Goal: Task Accomplishment & Management: Manage account settings

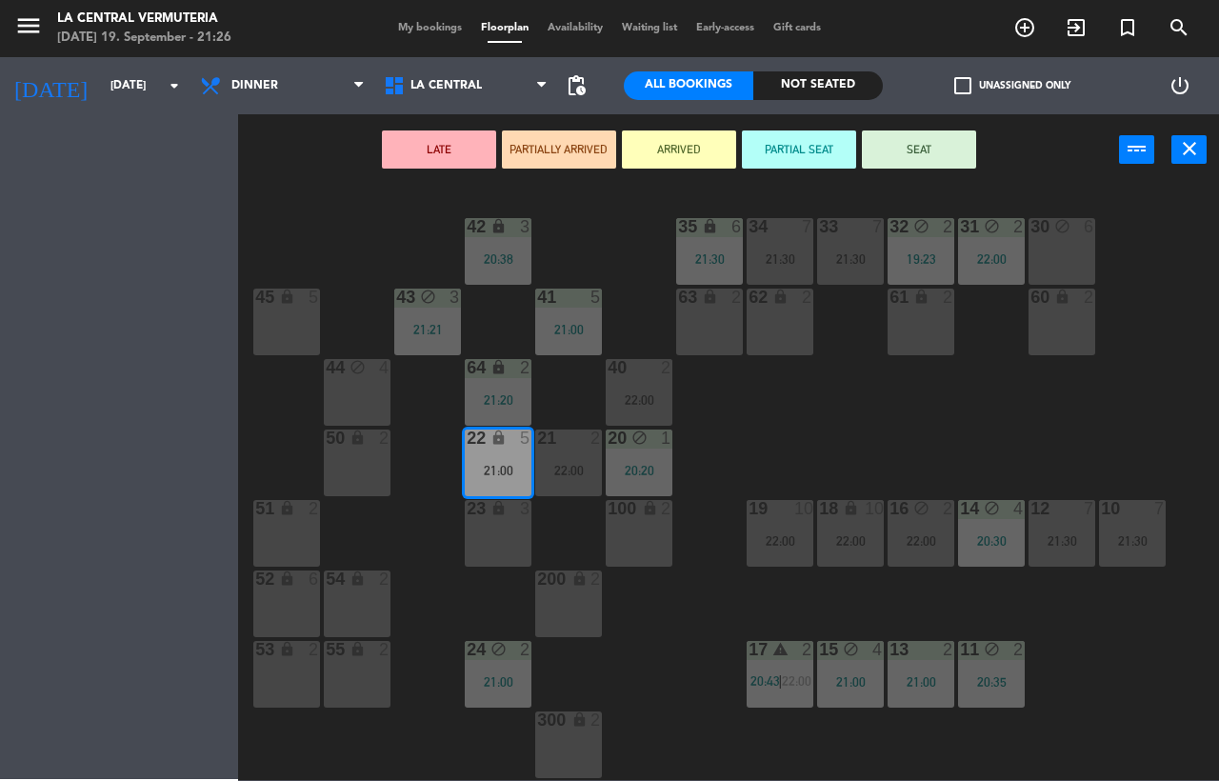
scroll to position [157, 0]
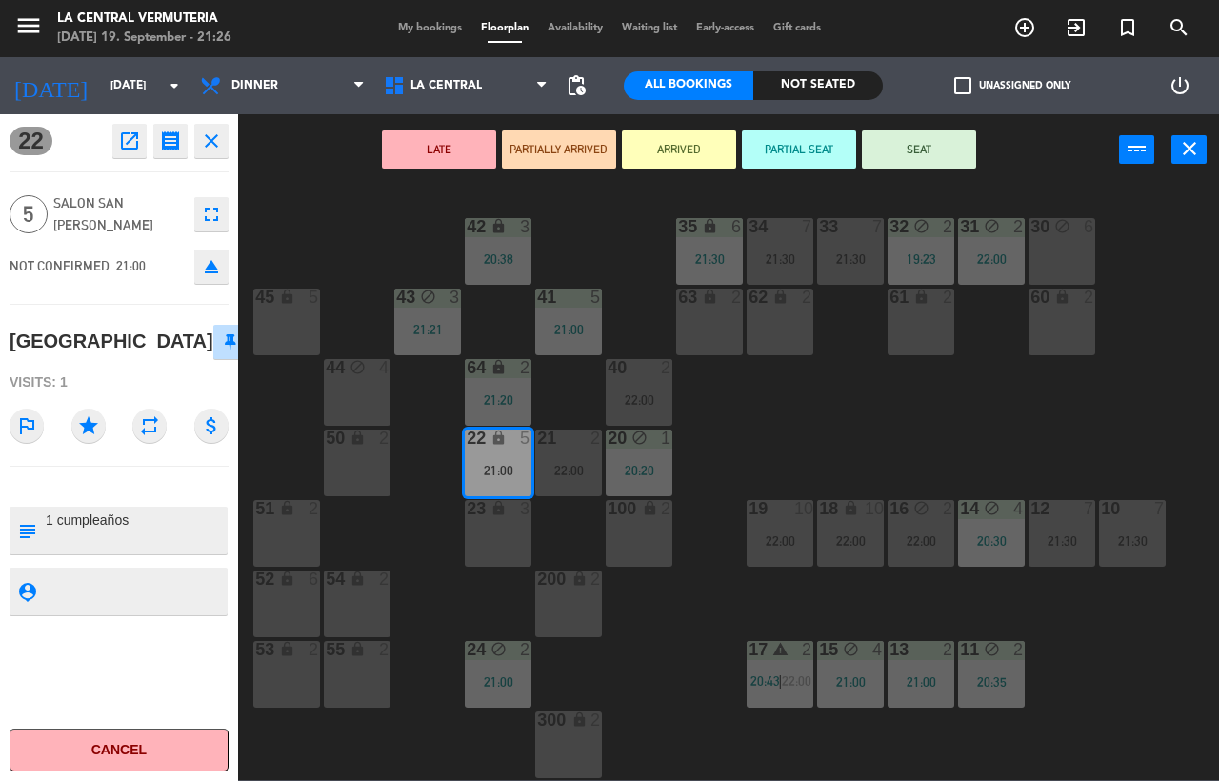
click at [195, 153] on button "close" at bounding box center [211, 141] width 34 height 34
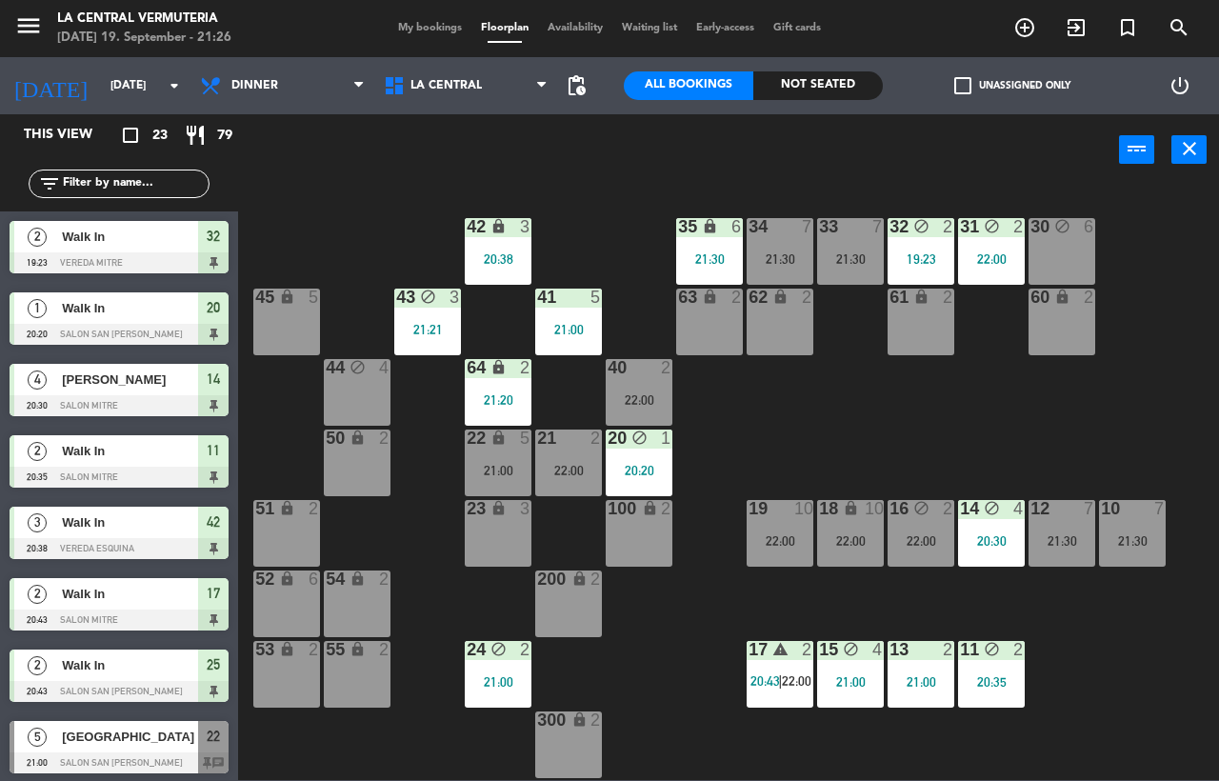
scroll to position [0, 0]
click at [911, 467] on div "42 lock 3 20:38 35 lock 6 21:30 34 7 21:30 33 7 21:30 32 block 2 19:23 31 block…" at bounding box center [735, 482] width 969 height 595
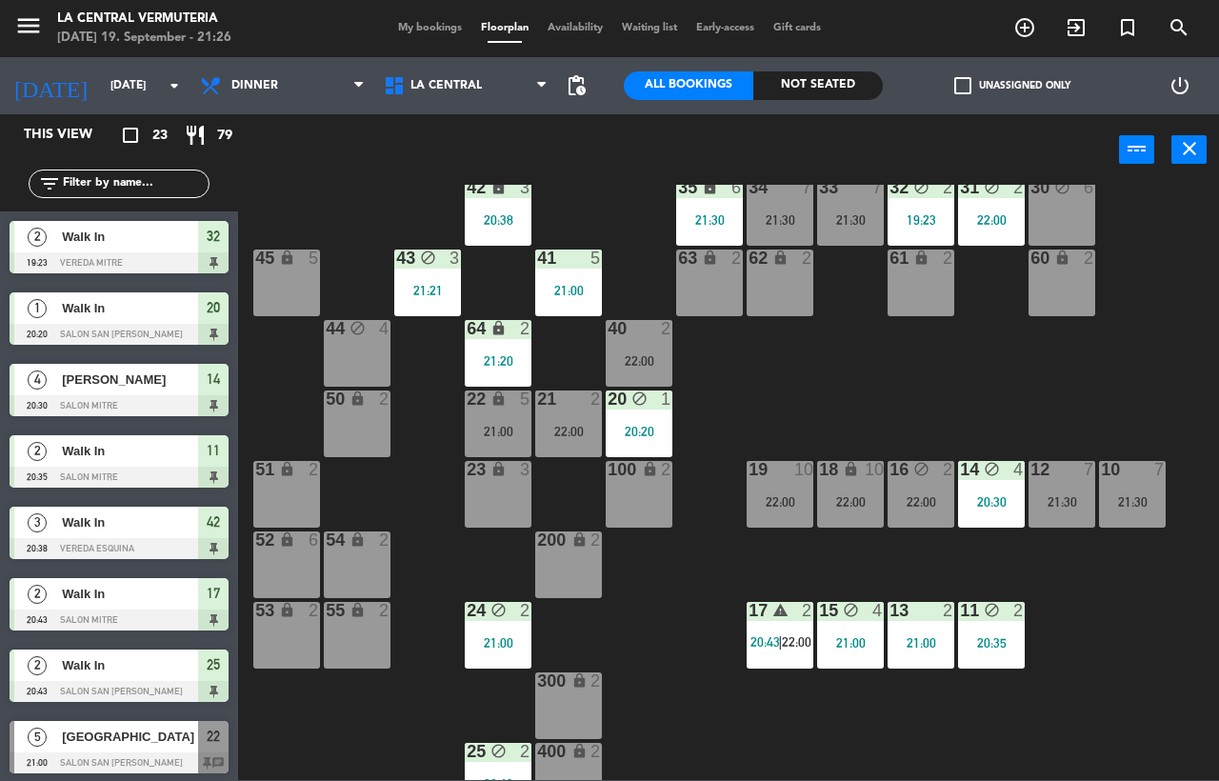
scroll to position [70, 0]
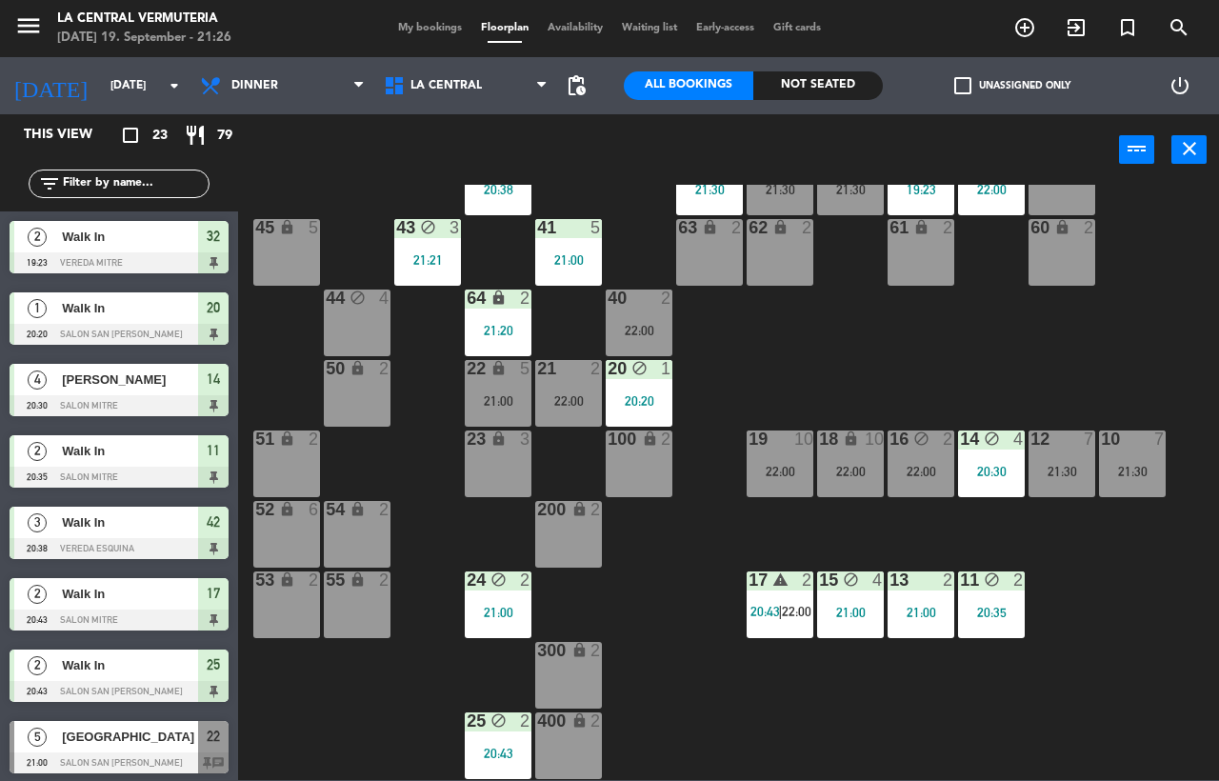
click at [1004, 609] on div "20:35" at bounding box center [991, 612] width 67 height 13
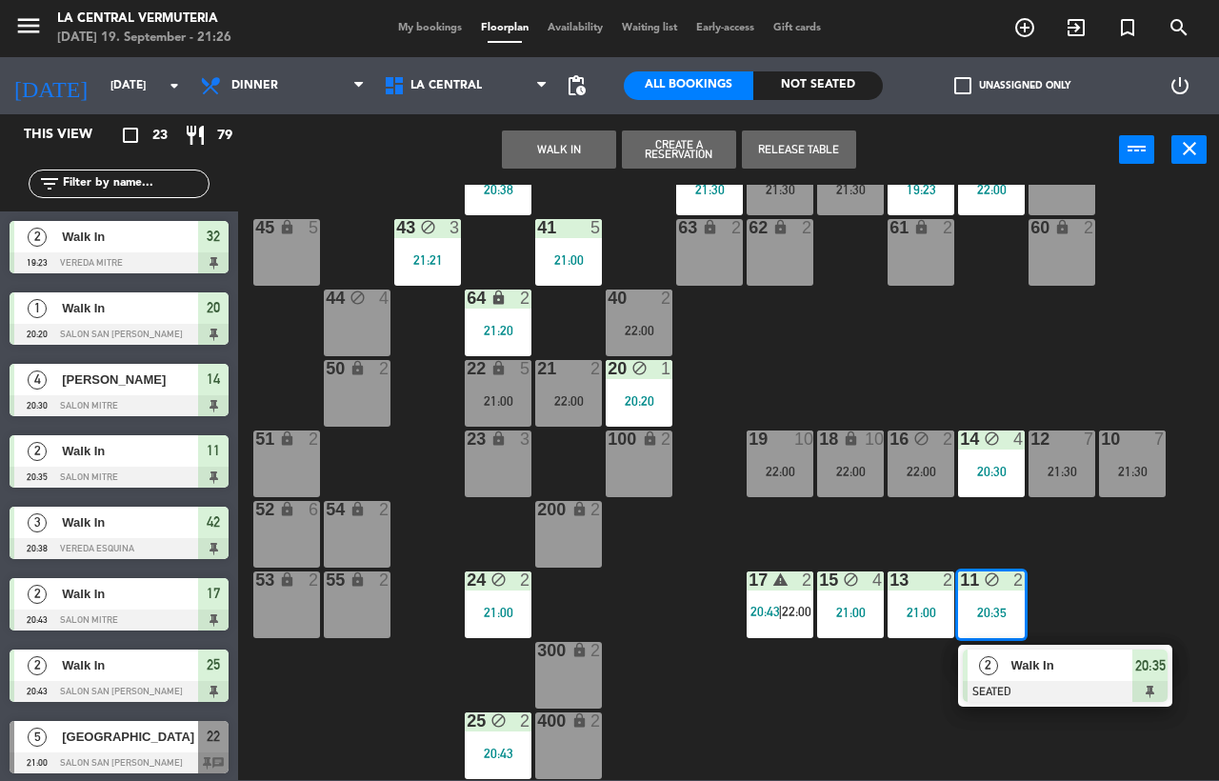
click at [1017, 690] on div at bounding box center [1065, 691] width 205 height 21
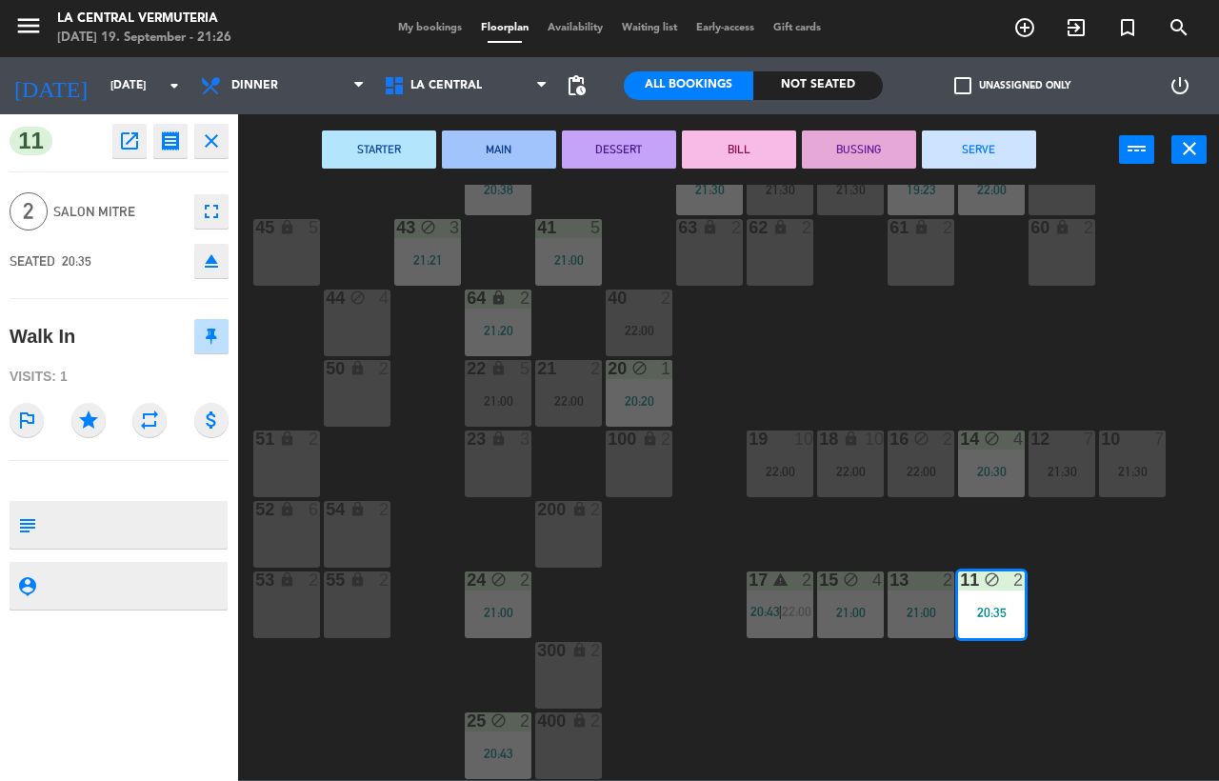
click at [985, 138] on button "SERVE" at bounding box center [979, 149] width 114 height 38
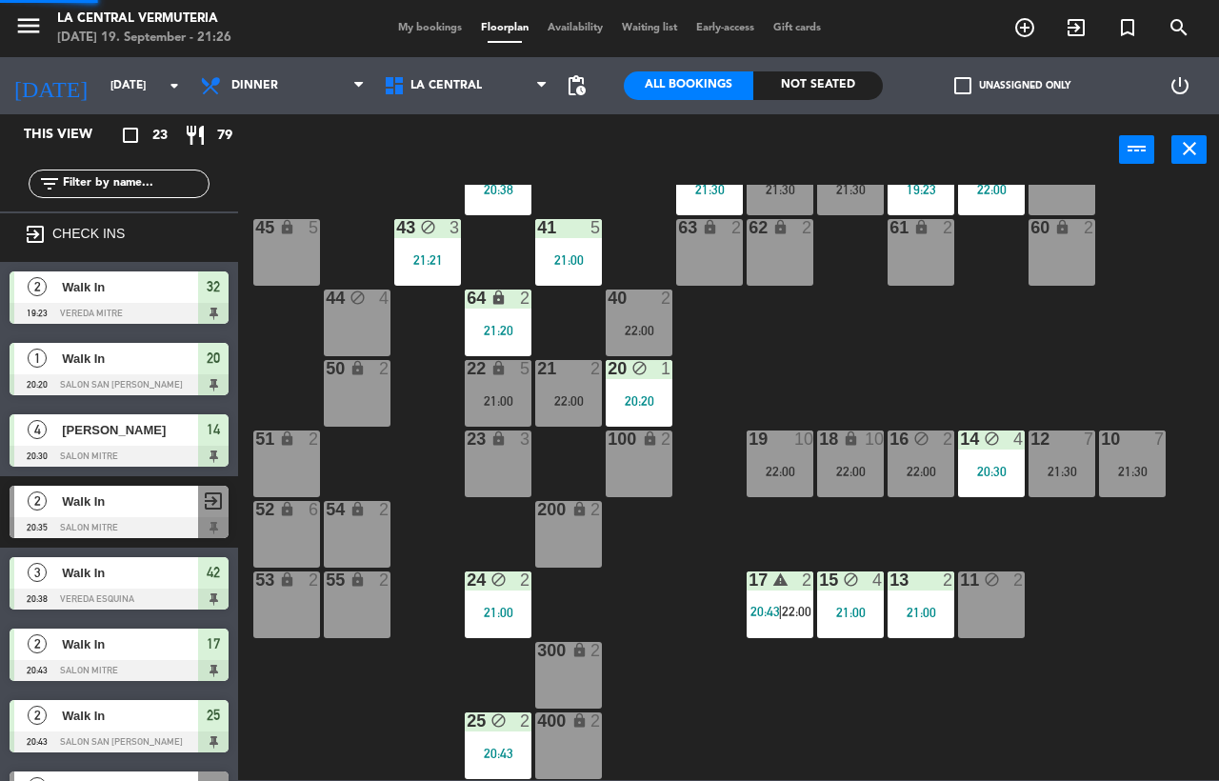
click at [929, 468] on div "22:00" at bounding box center [921, 471] width 67 height 13
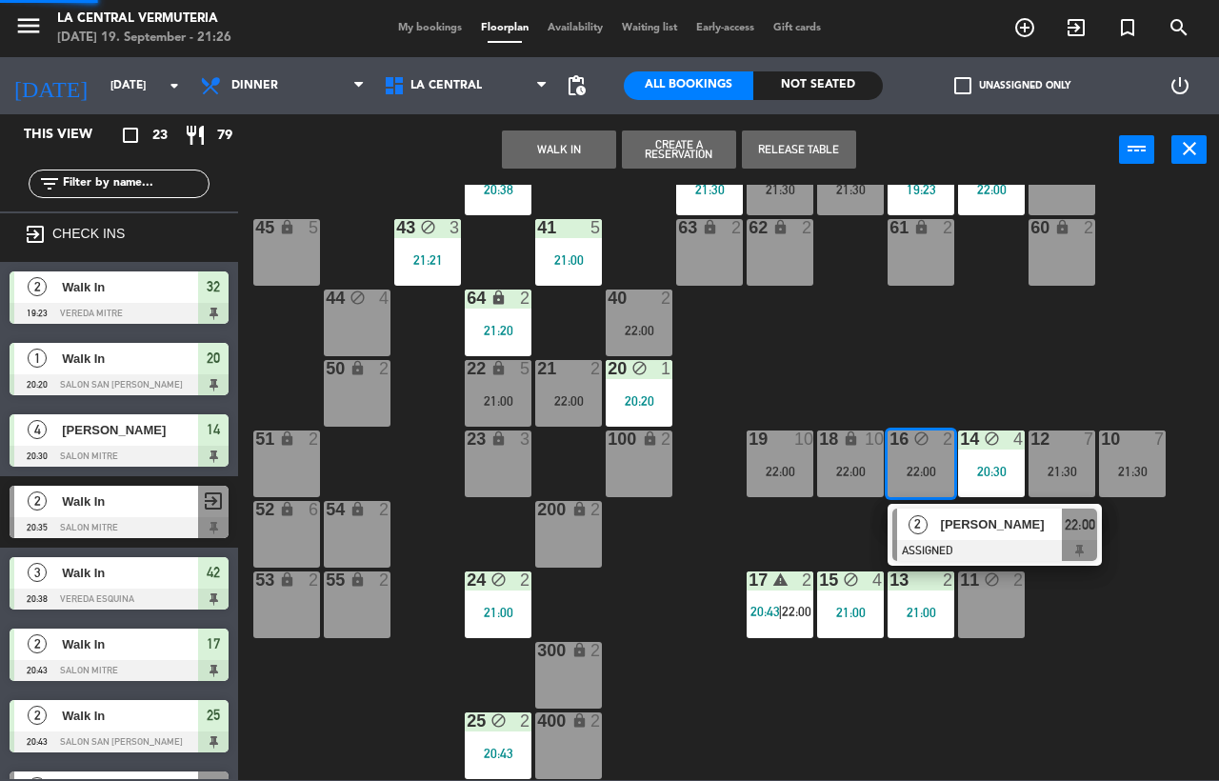
click at [947, 520] on span "[PERSON_NAME]" at bounding box center [1002, 524] width 122 height 20
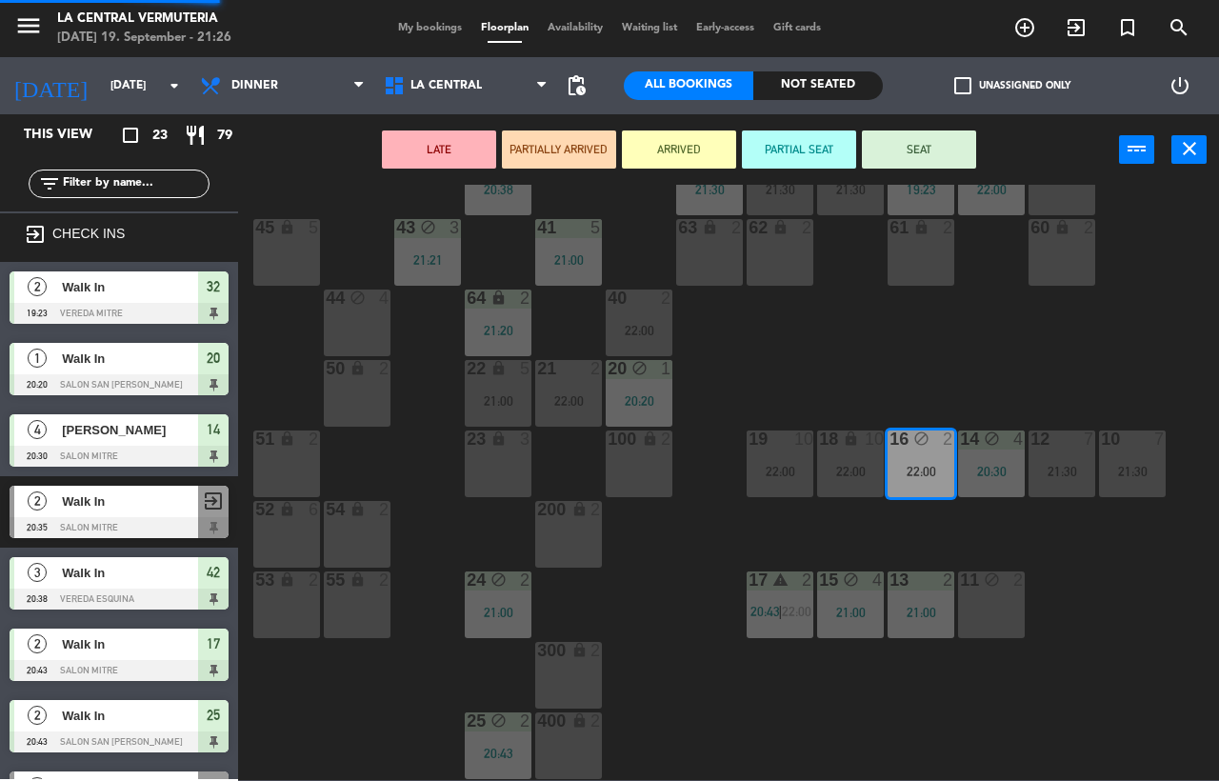
click at [981, 606] on div "11 block 2" at bounding box center [991, 604] width 67 height 67
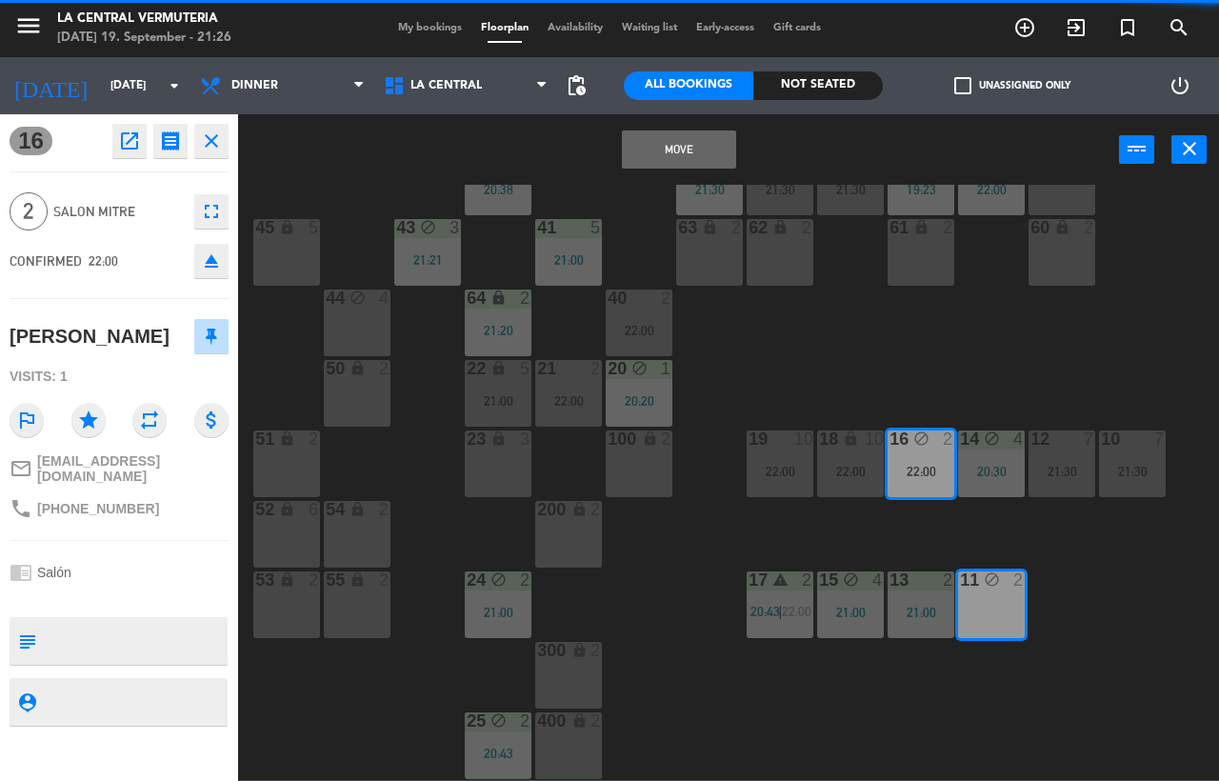
click at [698, 148] on button "Move" at bounding box center [679, 149] width 114 height 38
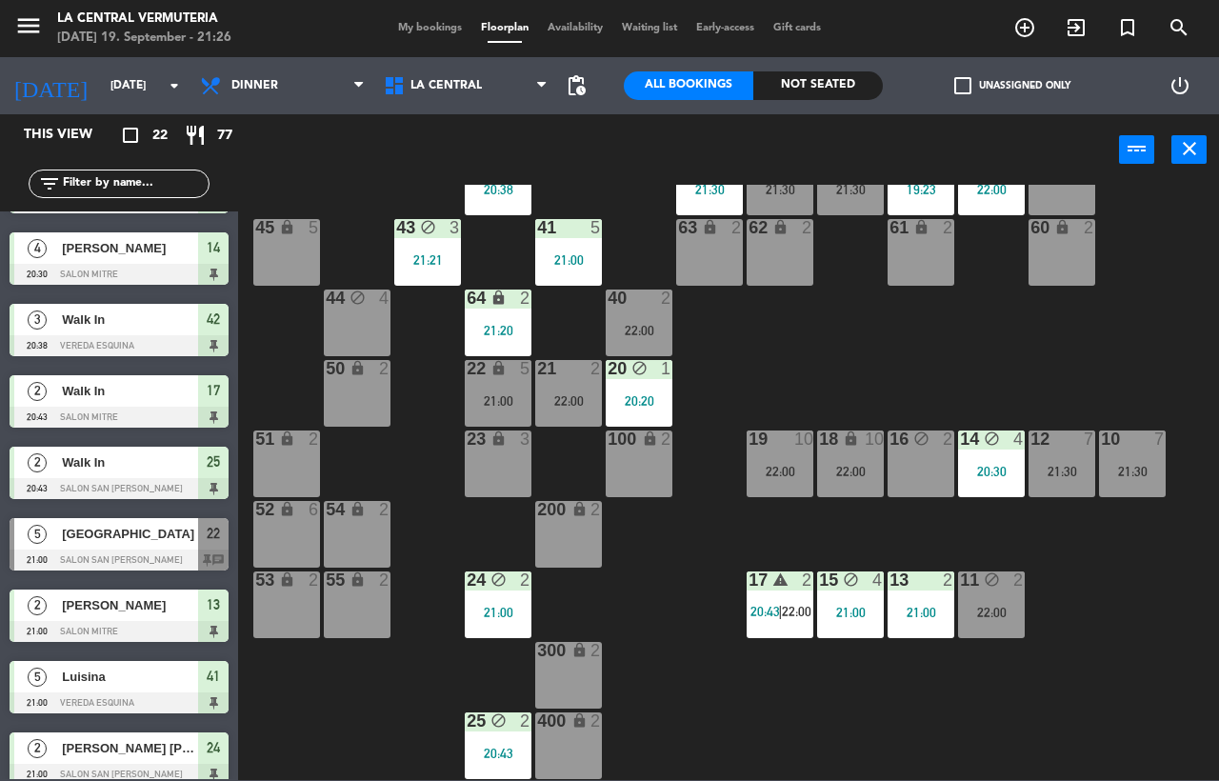
scroll to position [0, 0]
click at [932, 486] on div "16 block 2" at bounding box center [921, 464] width 67 height 67
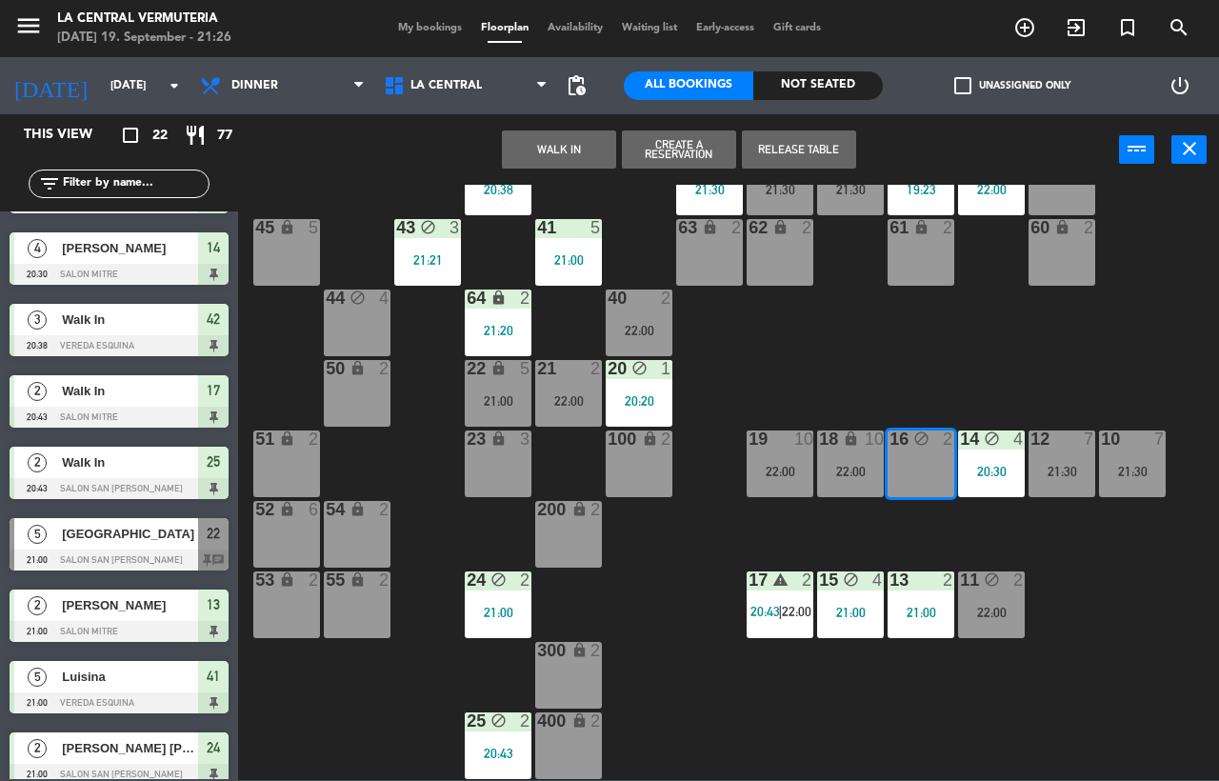
click at [555, 156] on button "WALK IN" at bounding box center [559, 149] width 114 height 38
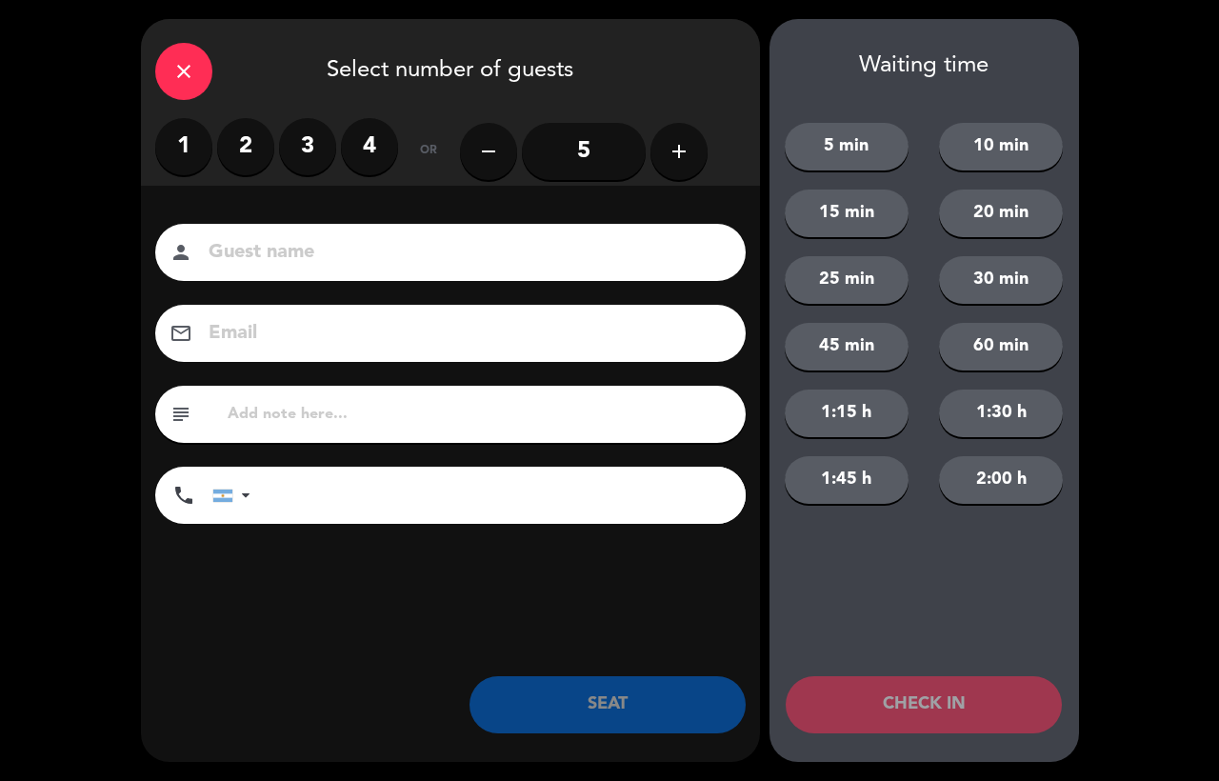
click at [258, 150] on label "2" at bounding box center [245, 146] width 57 height 57
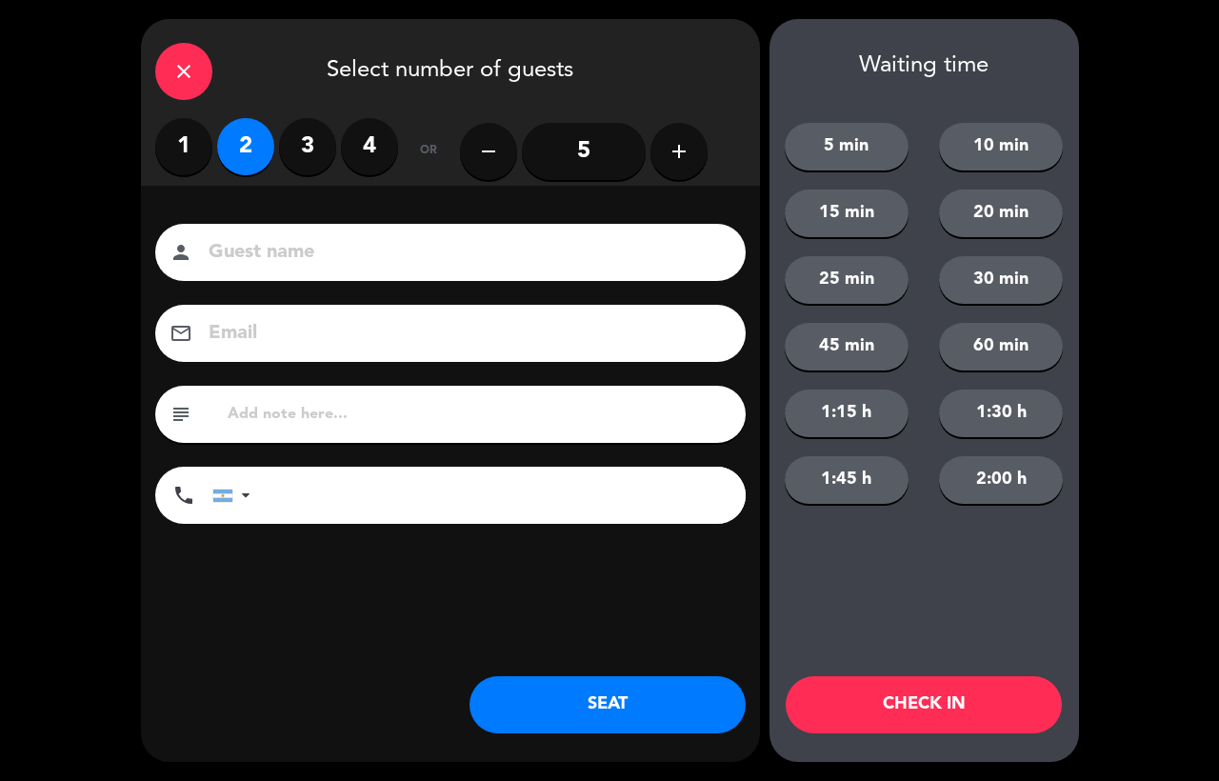
click at [603, 724] on button "SEAT" at bounding box center [608, 704] width 276 height 57
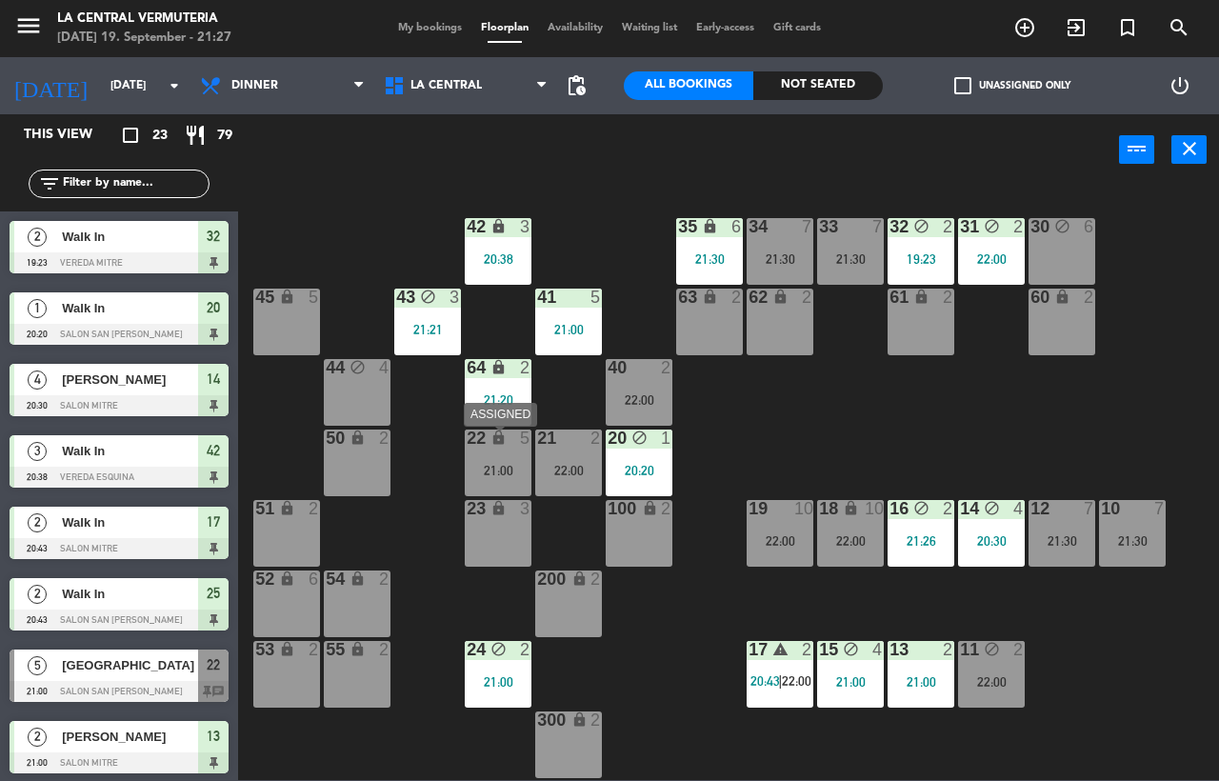
click at [482, 451] on div "22 lock 5 21:00" at bounding box center [498, 463] width 67 height 67
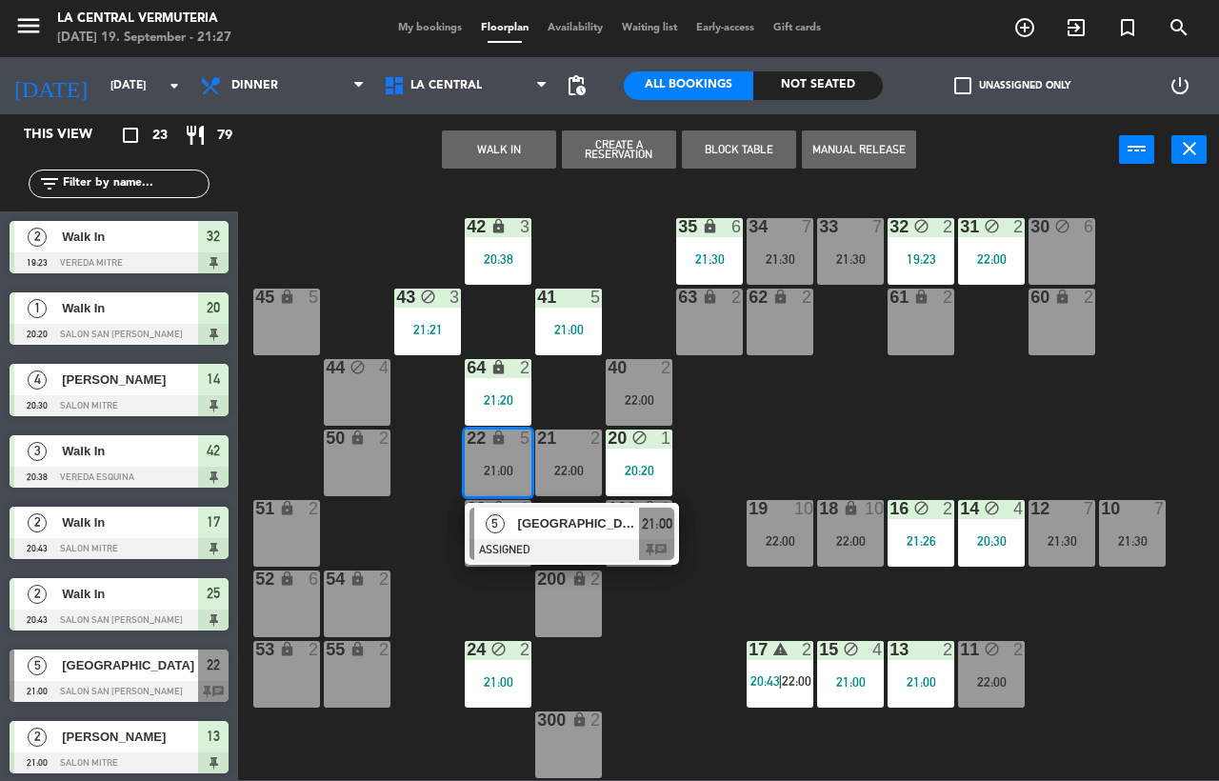
click at [482, 532] on div "5" at bounding box center [494, 523] width 41 height 31
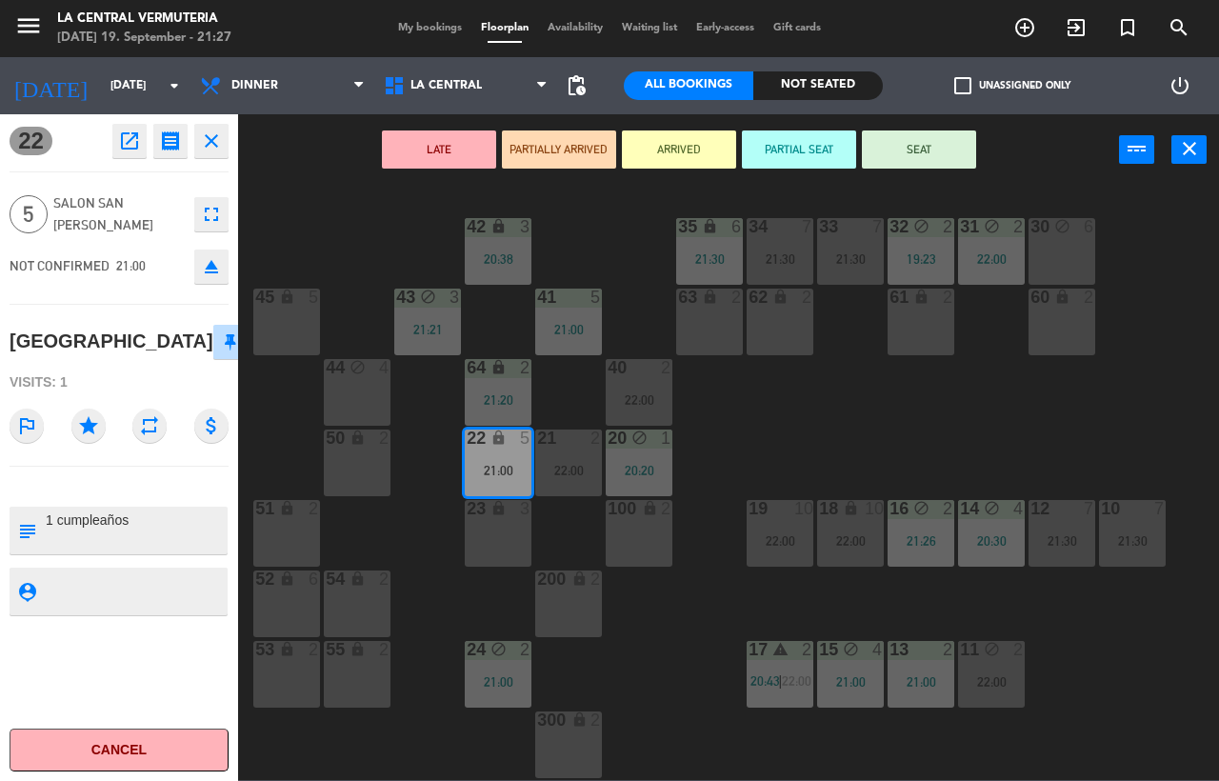
click at [174, 749] on button "Cancel" at bounding box center [119, 750] width 219 height 43
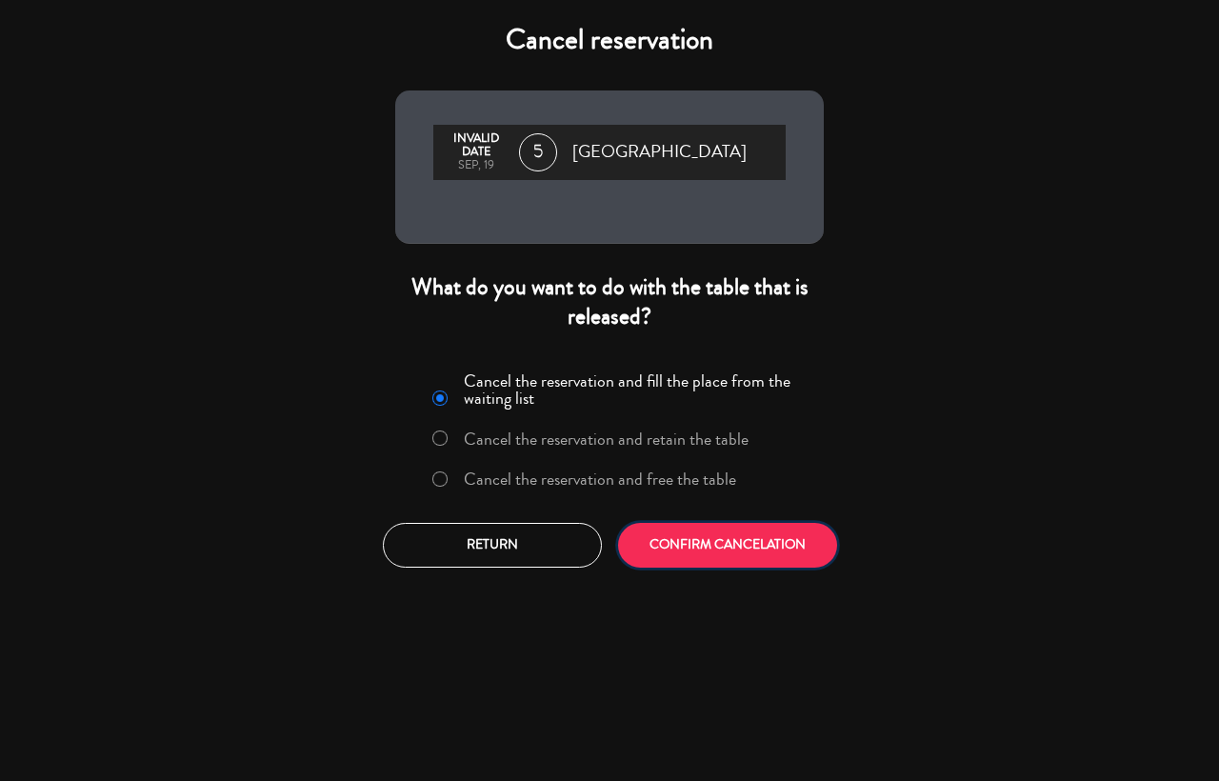
click at [736, 546] on button "CONFIRM CANCELATION" at bounding box center [727, 545] width 219 height 45
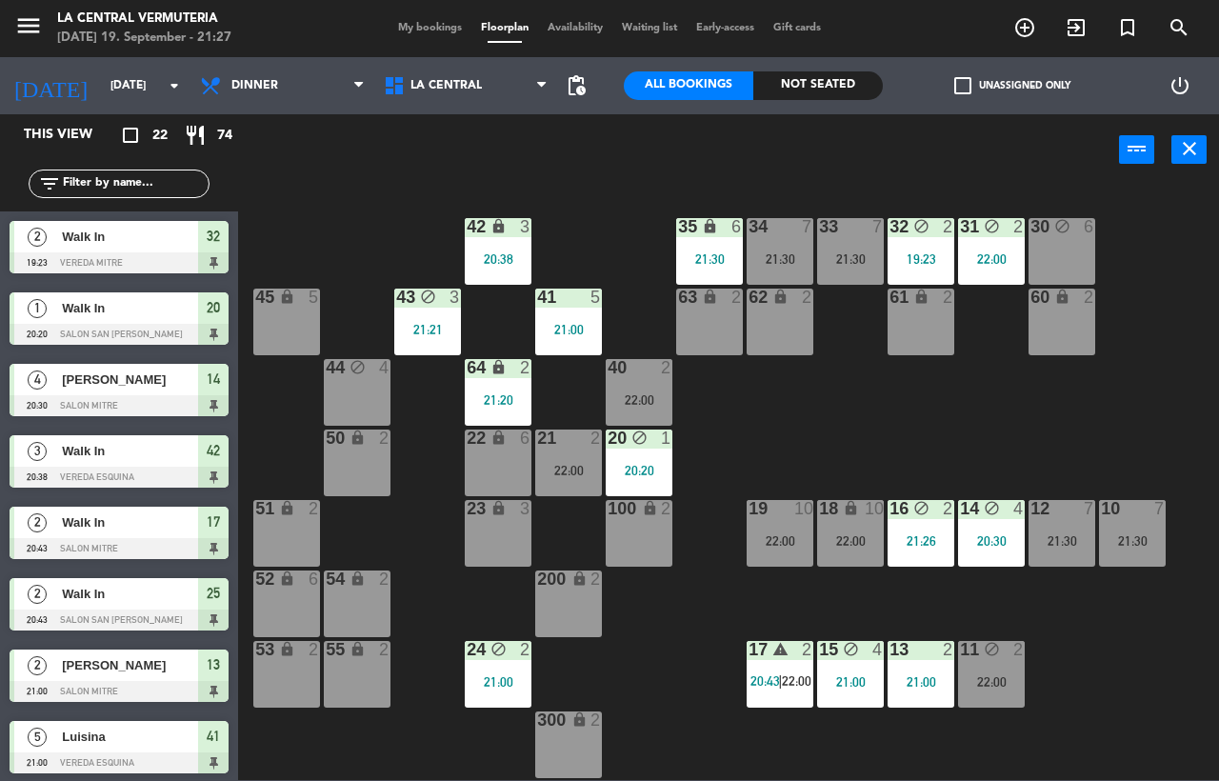
click at [500, 460] on div "22 lock 6" at bounding box center [498, 463] width 67 height 67
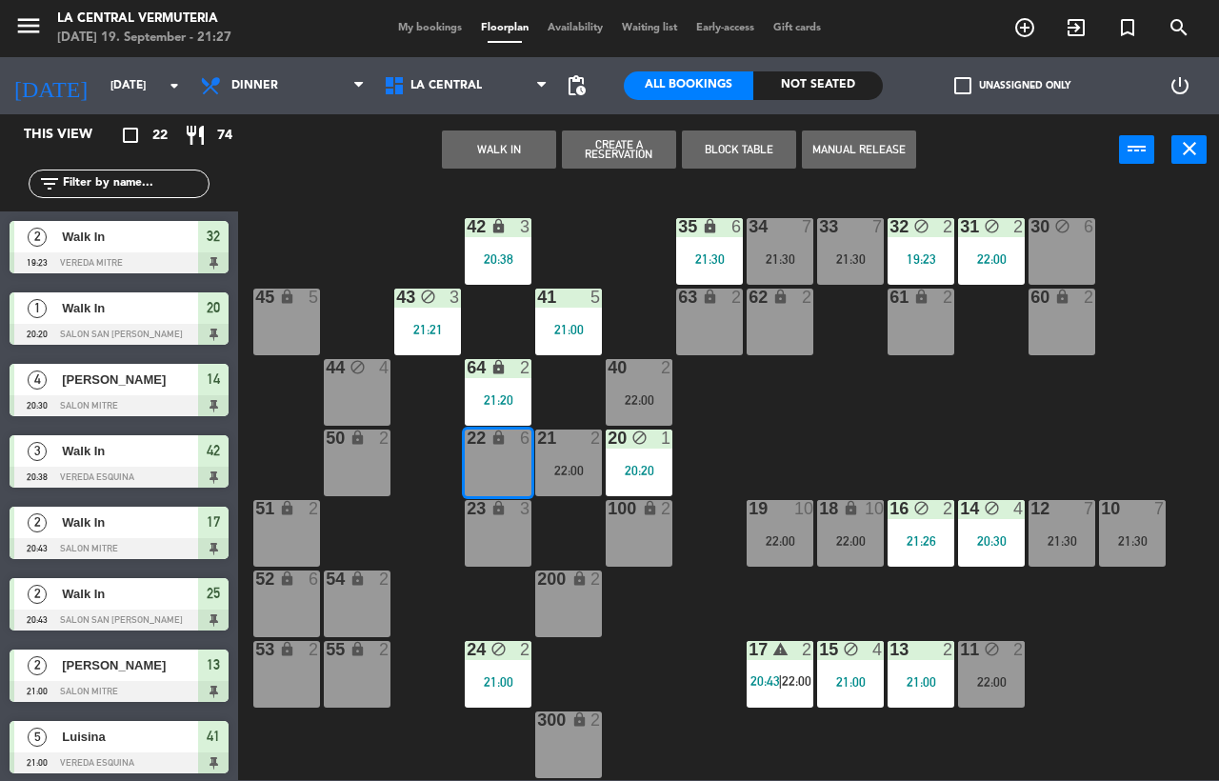
click at [472, 144] on button "WALK IN" at bounding box center [499, 149] width 114 height 38
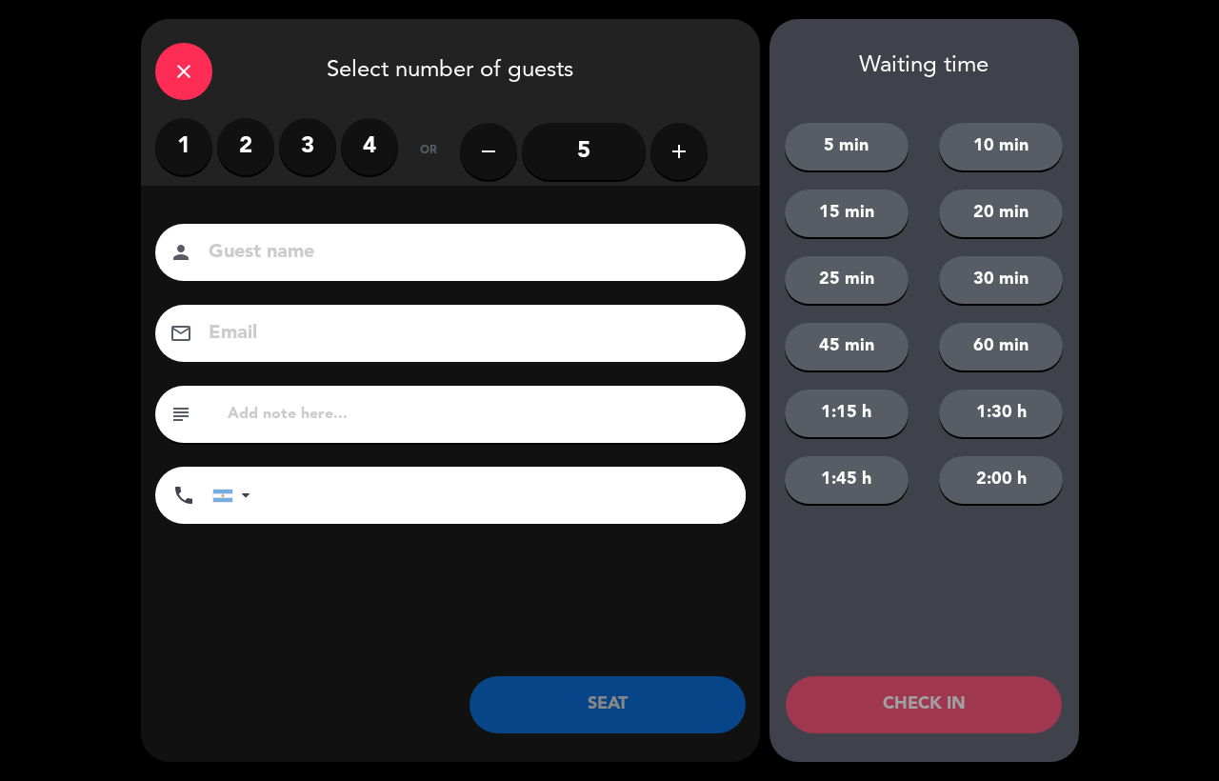
click at [586, 147] on input "5" at bounding box center [584, 151] width 124 height 57
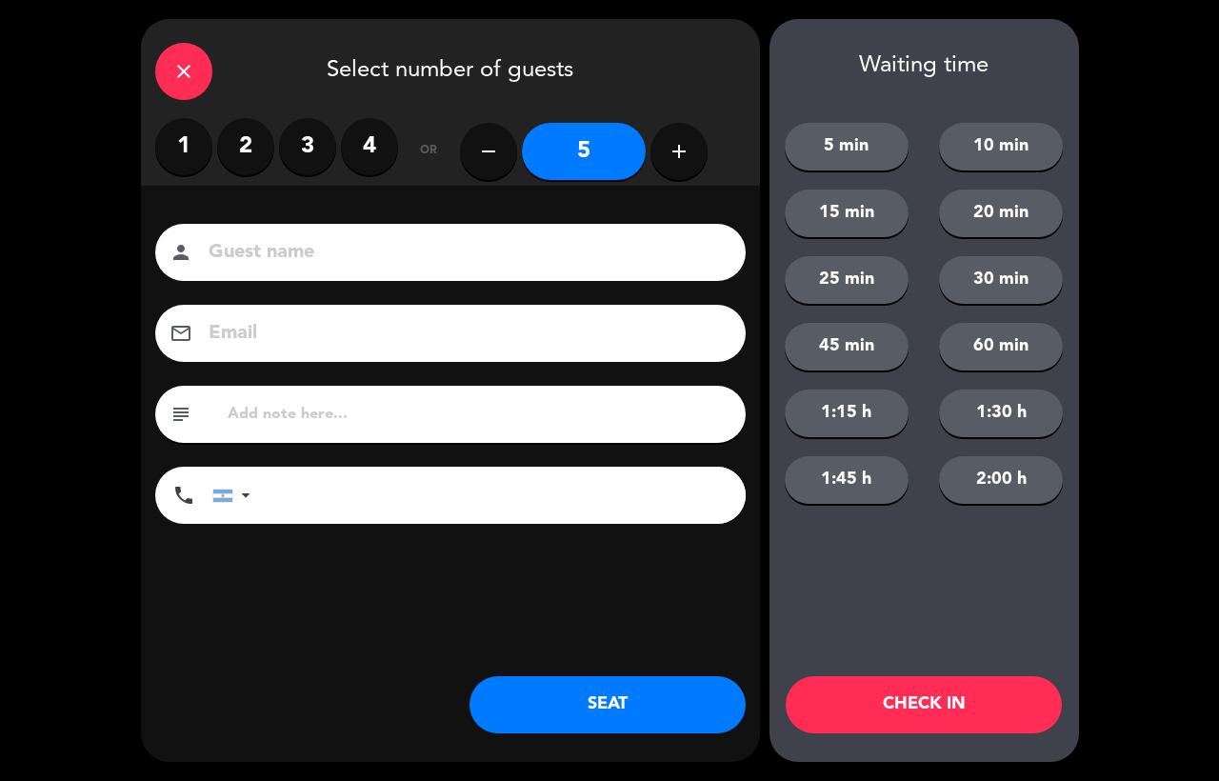
click at [675, 713] on button "SEAT" at bounding box center [608, 704] width 276 height 57
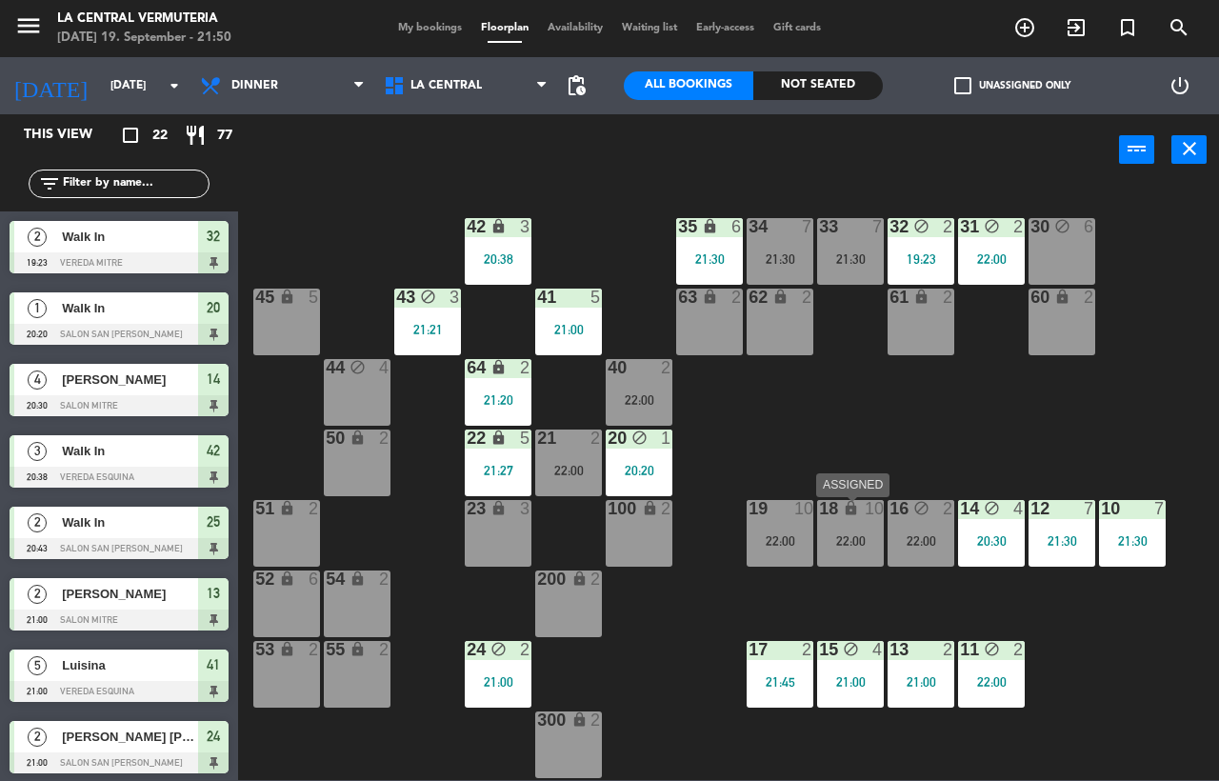
click at [847, 265] on div "21:30" at bounding box center [850, 258] width 67 height 13
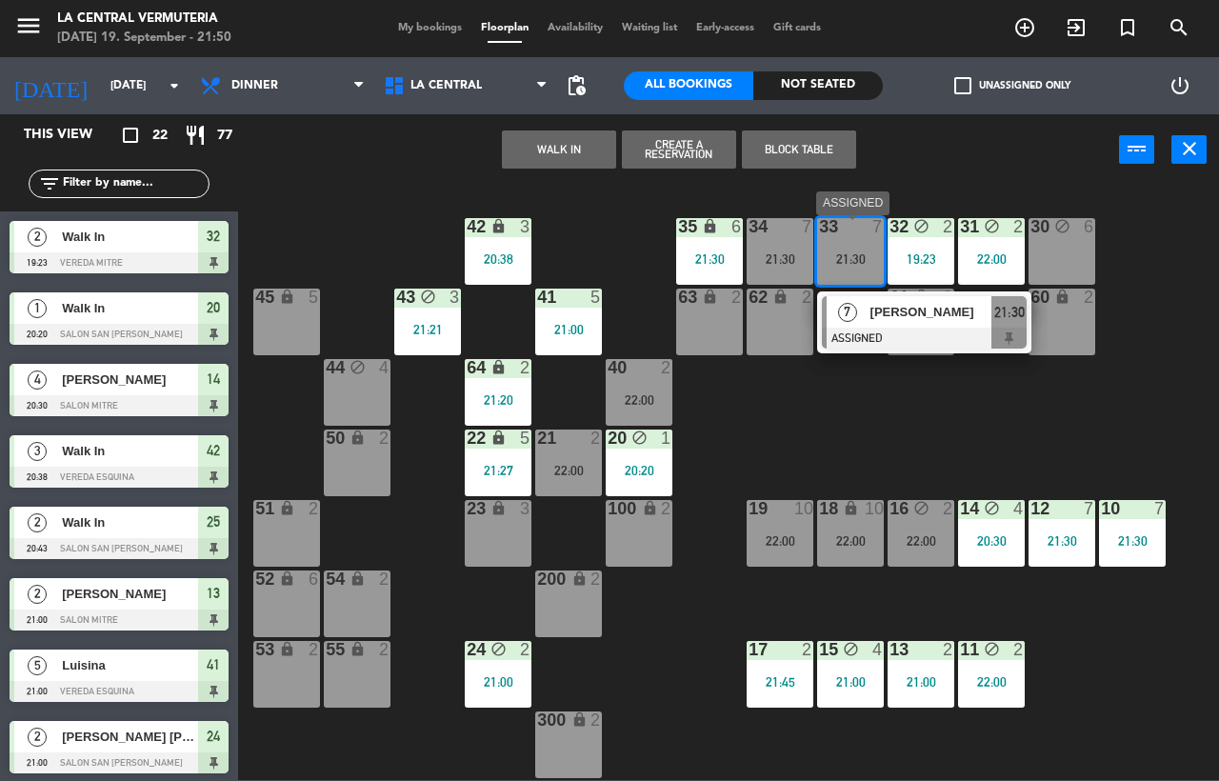
click at [920, 333] on div at bounding box center [924, 338] width 205 height 21
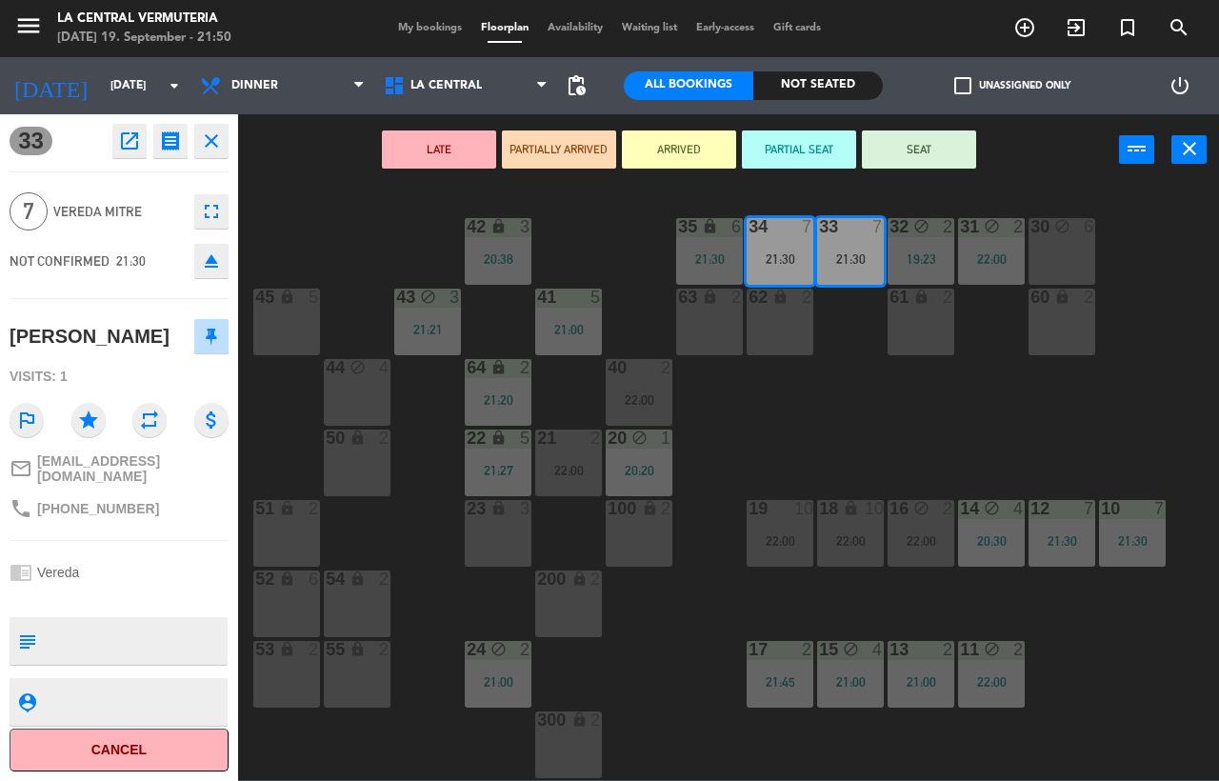
scroll to position [70, 0]
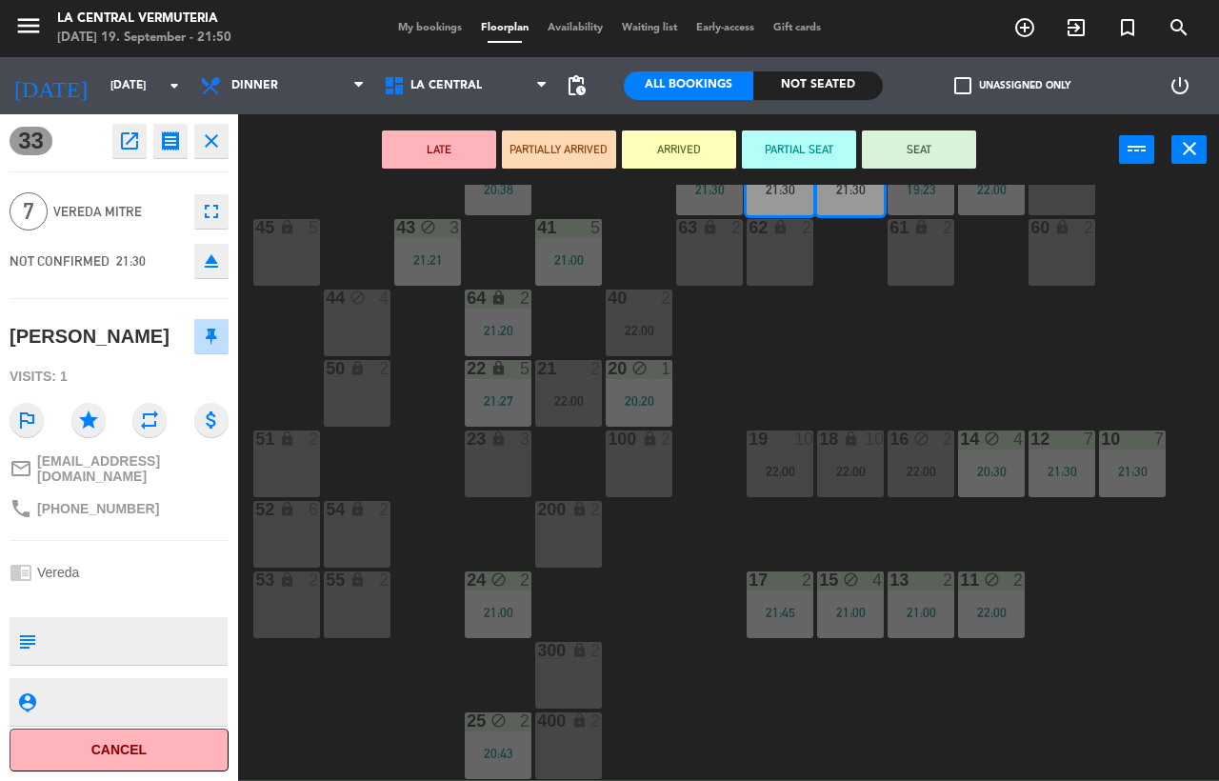
click at [480, 151] on button "LATE" at bounding box center [439, 149] width 114 height 38
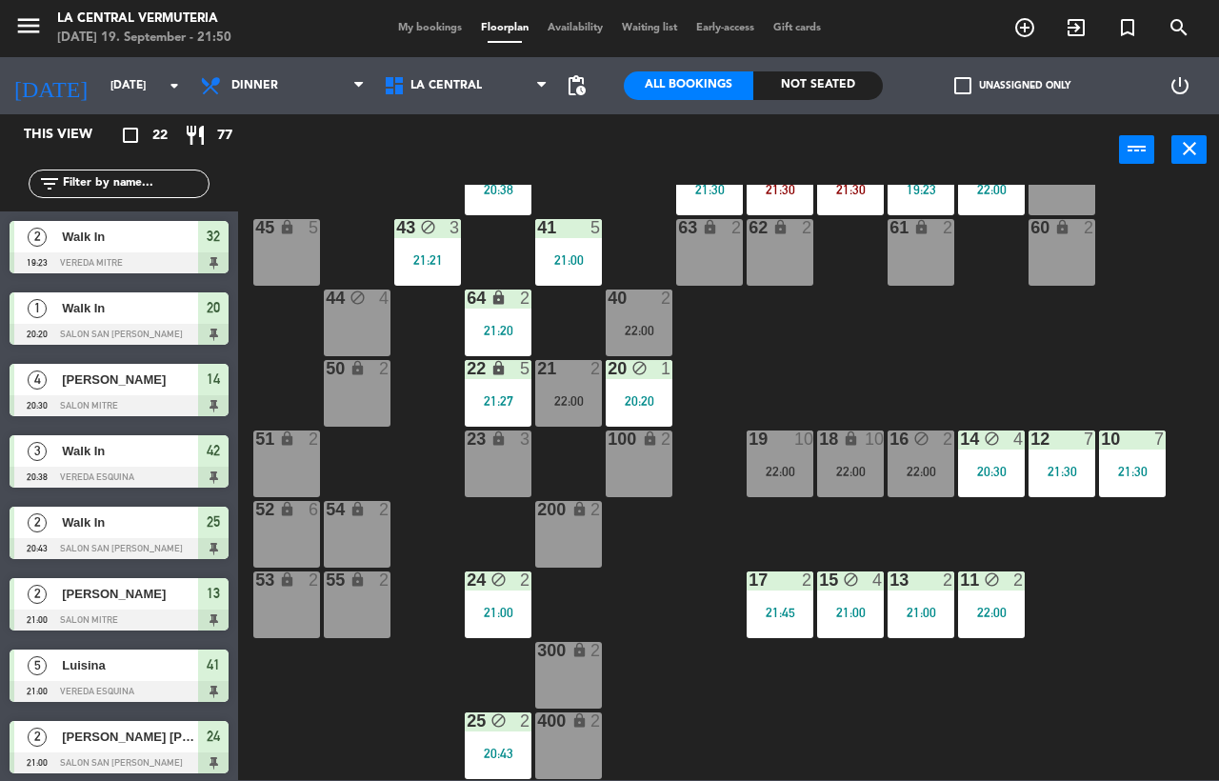
scroll to position [0, 0]
click at [837, 371] on div "42 lock 3 20:38 35 lock 6 21:30 34 7 21:30 33 7 21:30 32 block 2 19:23 31 block…" at bounding box center [735, 482] width 969 height 595
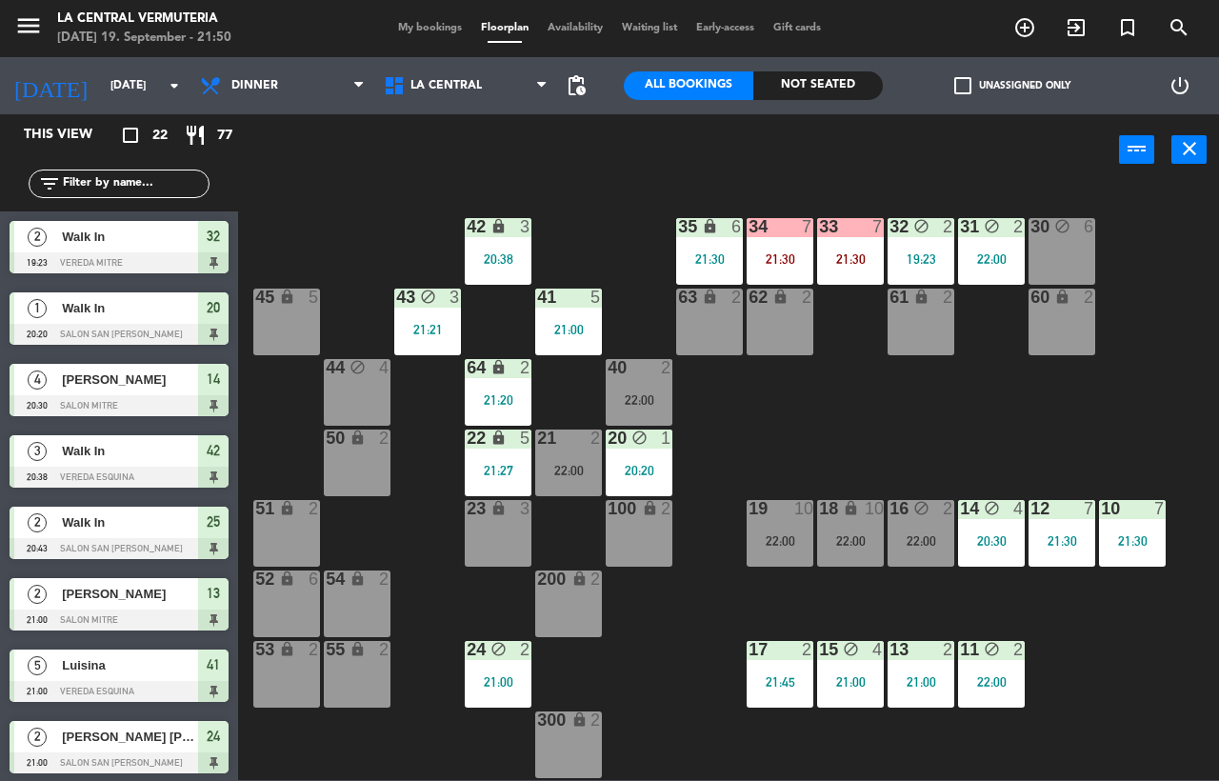
click at [574, 448] on div "21 2" at bounding box center [568, 439] width 67 height 19
click at [806, 431] on div "42 lock 3 20:38 35 lock 6 21:30 34 7 21:30 33 7 21:30 32 block 2 19:23 31 block…" at bounding box center [735, 482] width 969 height 595
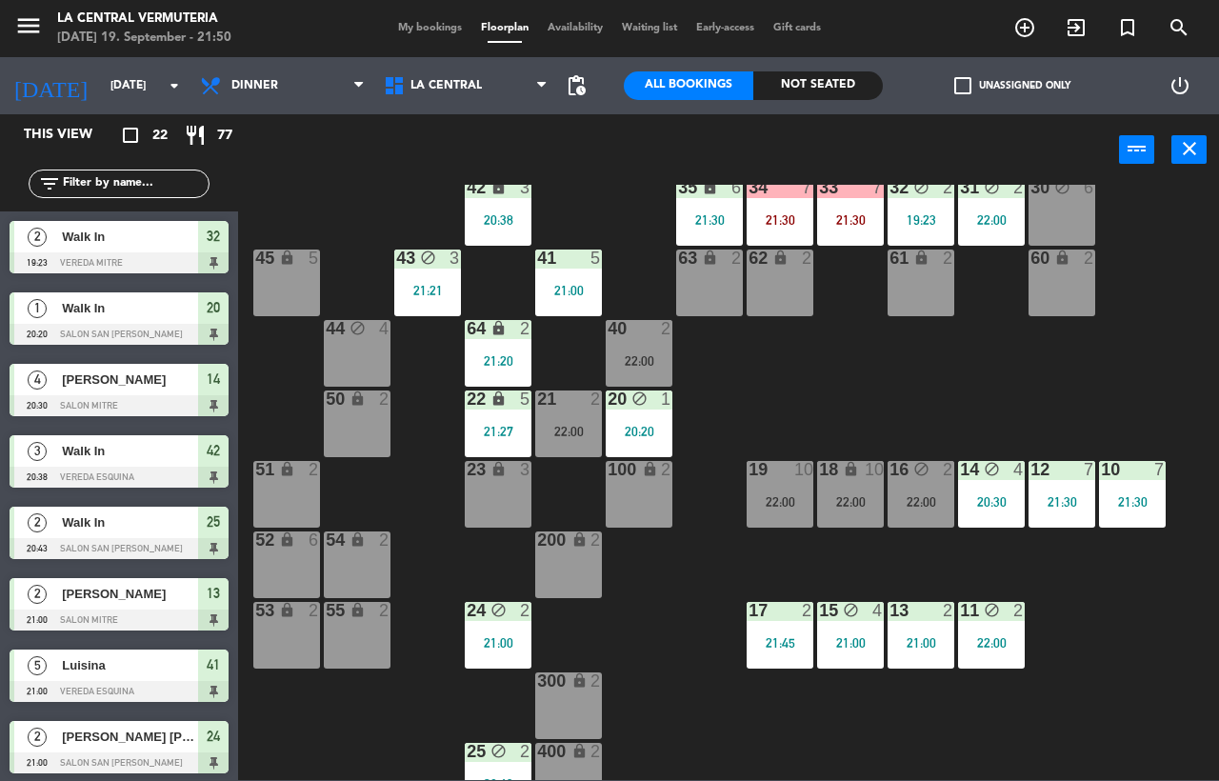
click at [568, 406] on div at bounding box center [568, 399] width 31 height 17
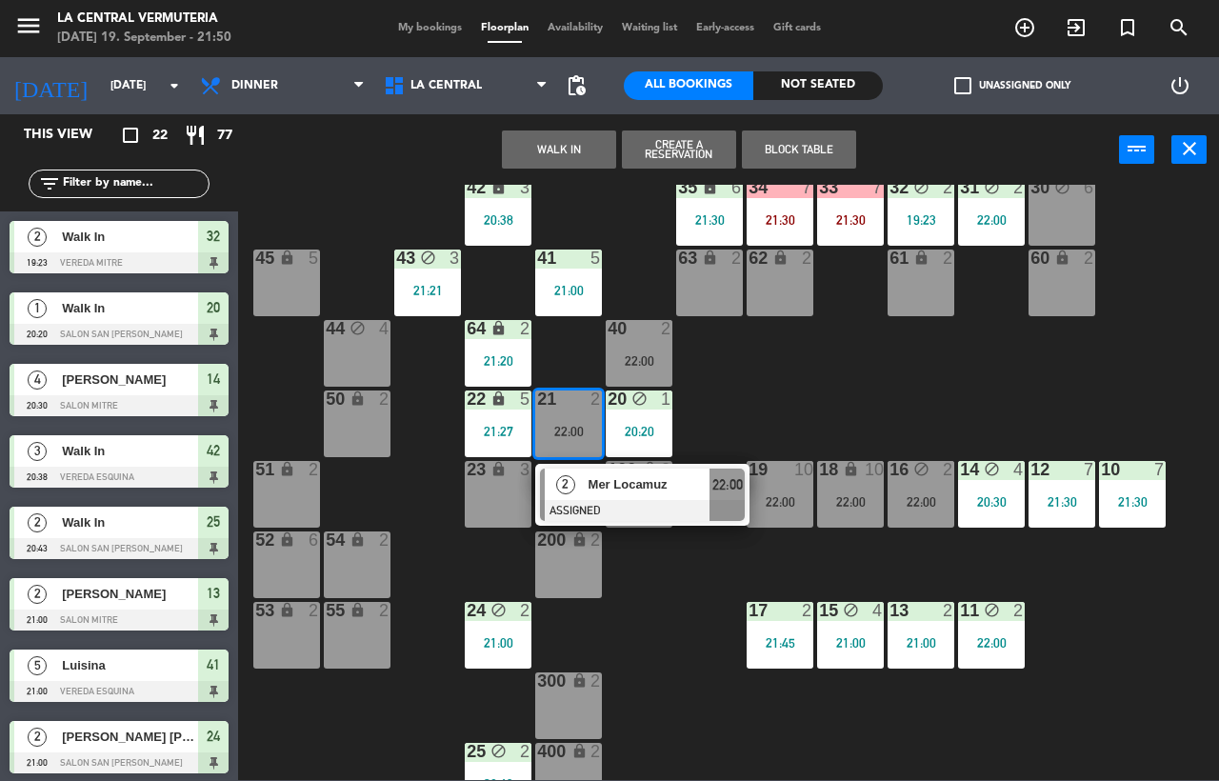
click at [906, 387] on div "42 lock 3 20:38 35 lock 6 21:30 34 7 21:30 33 7 21:30 32 block 2 19:23 31 block…" at bounding box center [735, 482] width 969 height 595
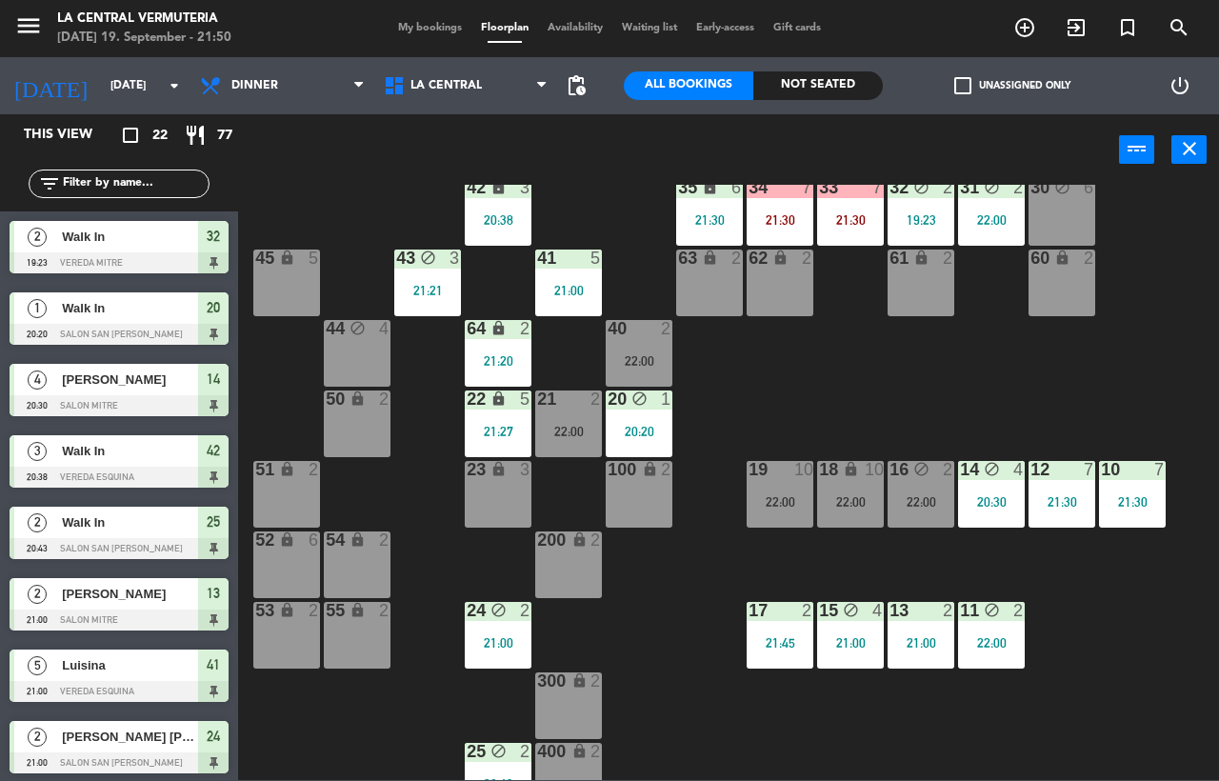
scroll to position [0, 0]
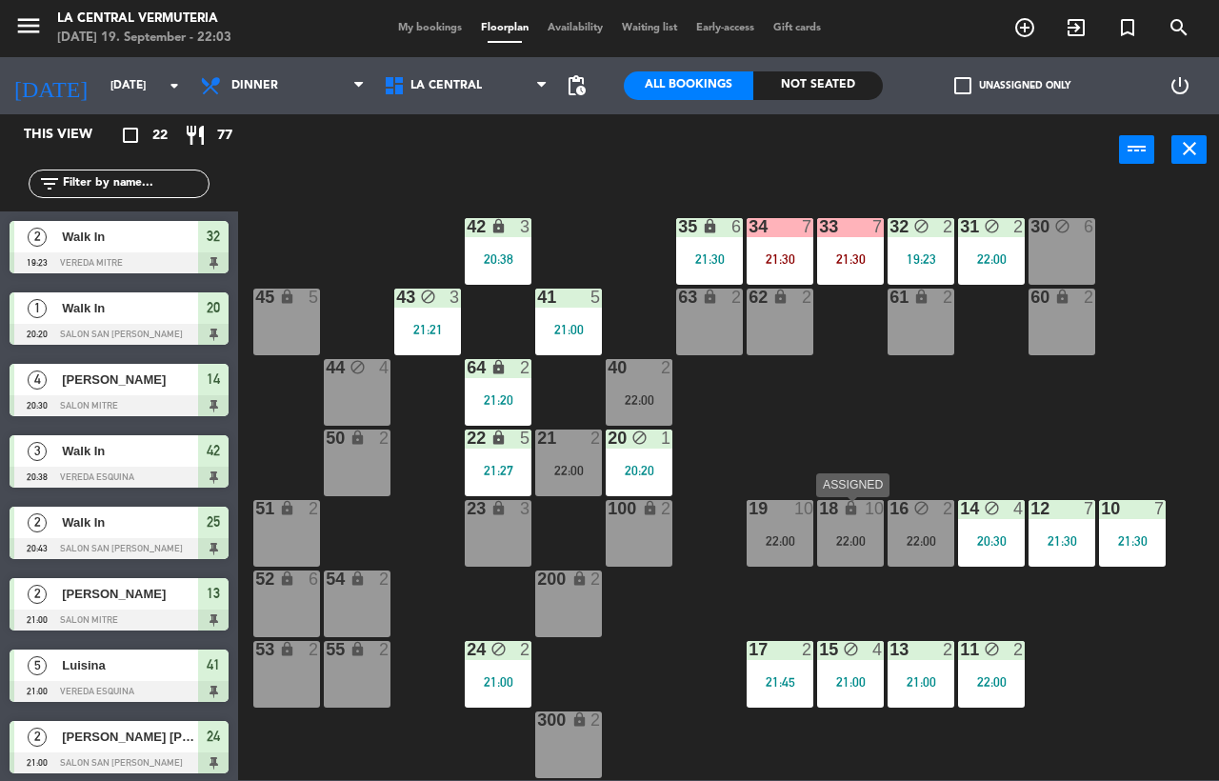
click at [930, 530] on div "16 block 2 22:00" at bounding box center [921, 533] width 67 height 67
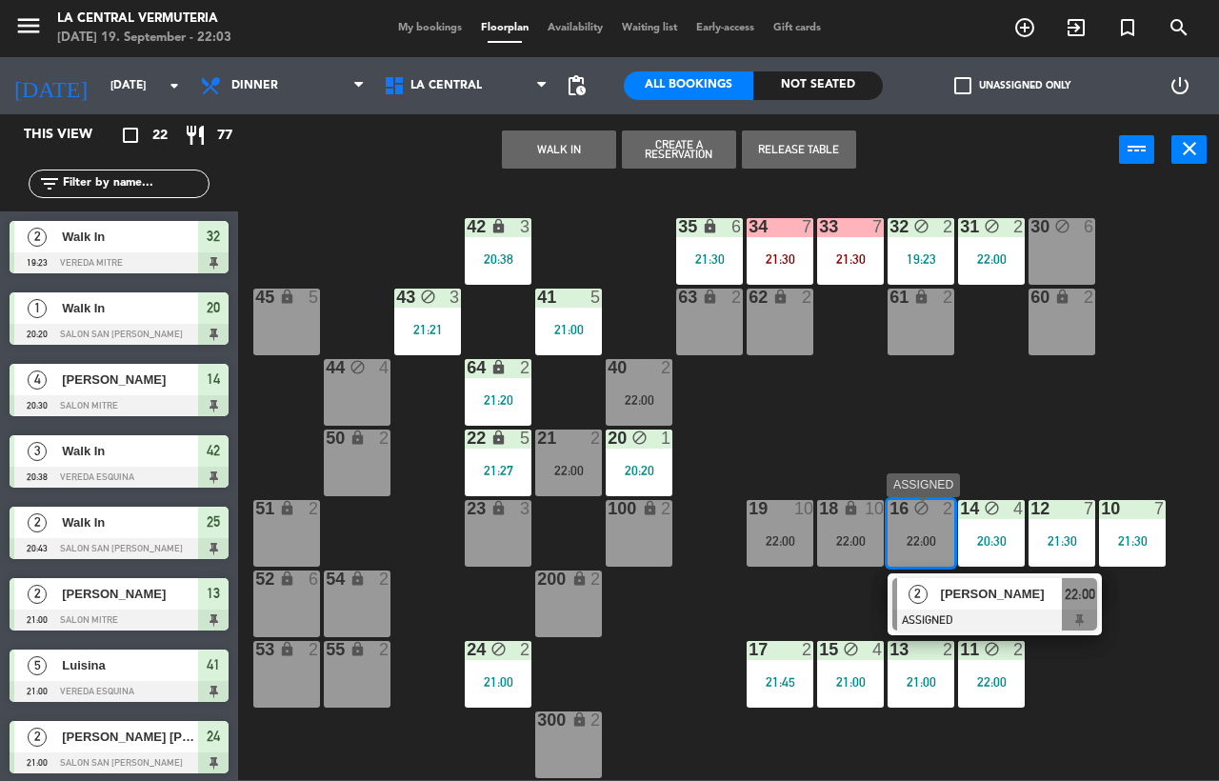
click at [1004, 594] on span "[PERSON_NAME]" at bounding box center [1002, 594] width 122 height 20
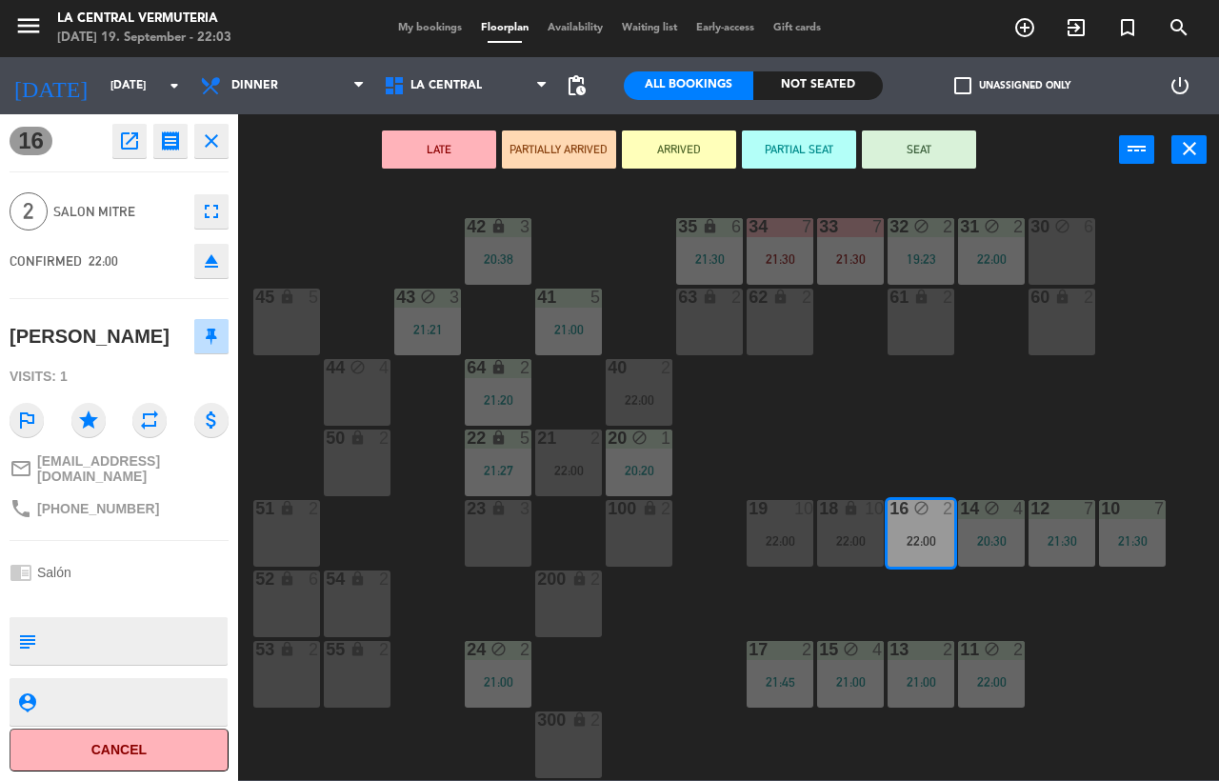
click at [930, 141] on button "SEAT" at bounding box center [919, 149] width 114 height 38
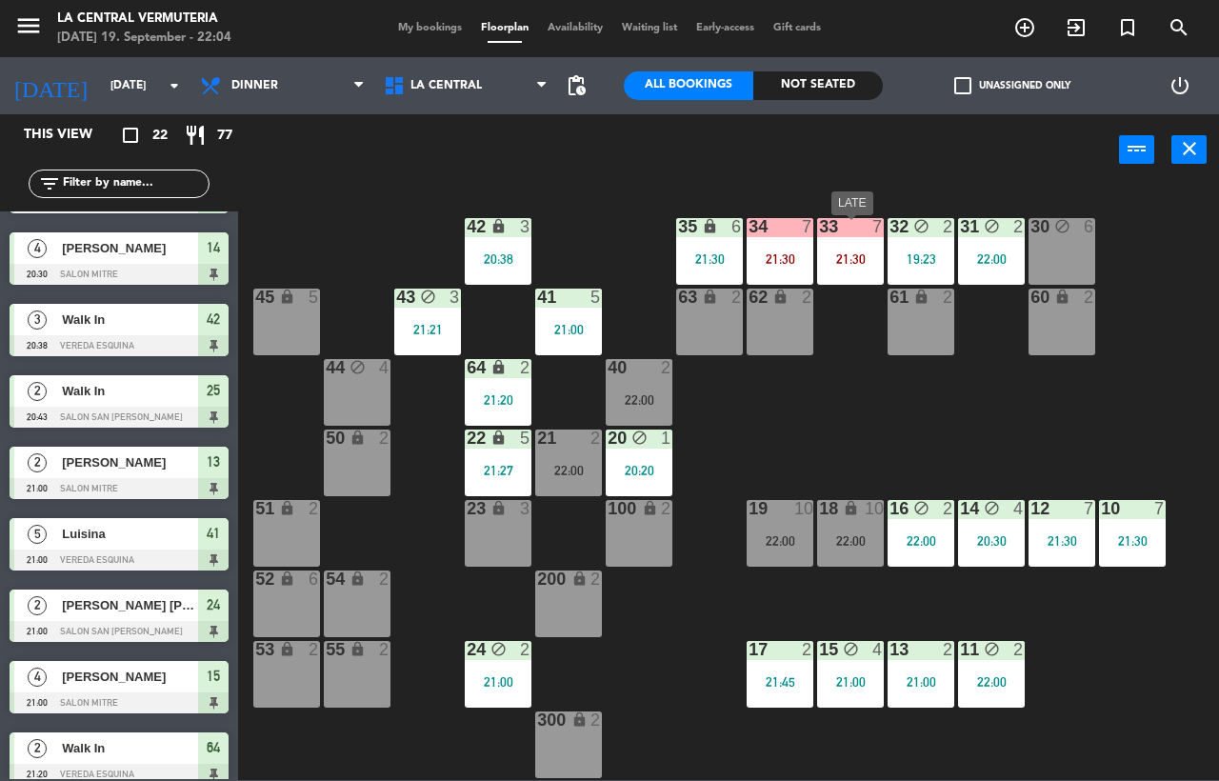
click at [856, 253] on div "21:30" at bounding box center [850, 258] width 67 height 13
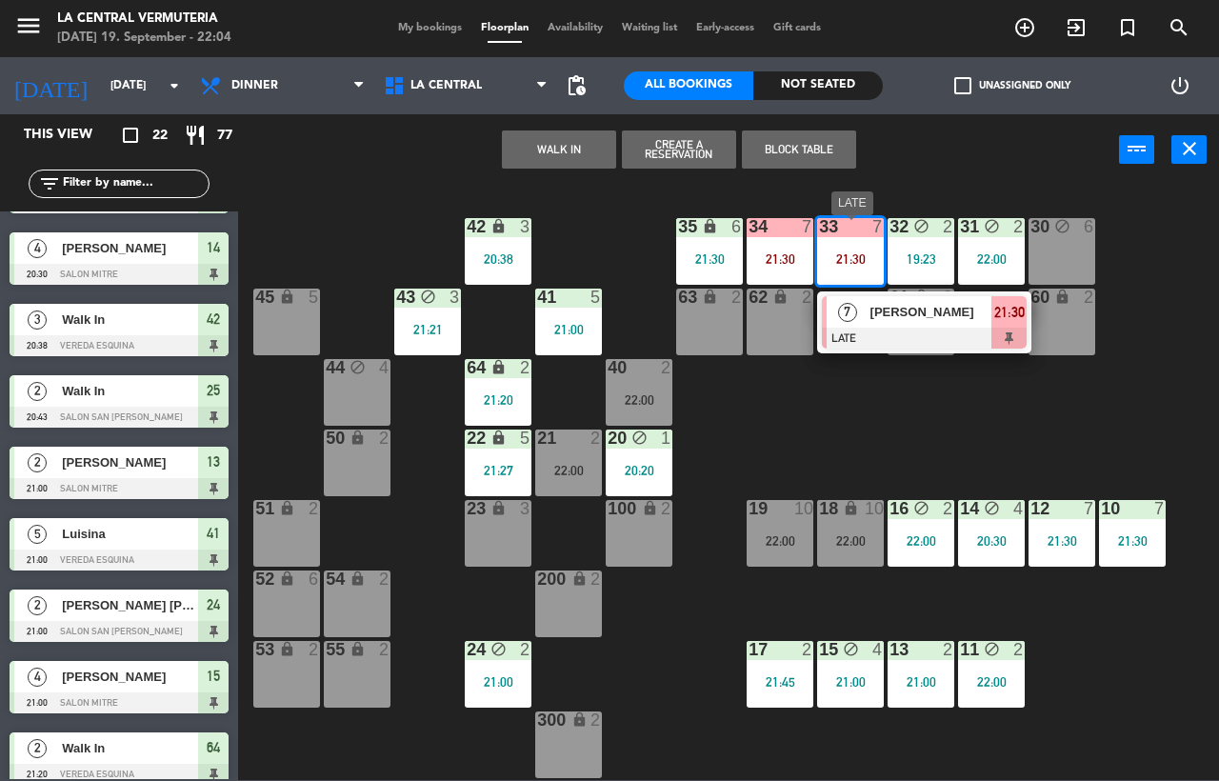
click at [982, 317] on span "[PERSON_NAME]" at bounding box center [932, 312] width 122 height 20
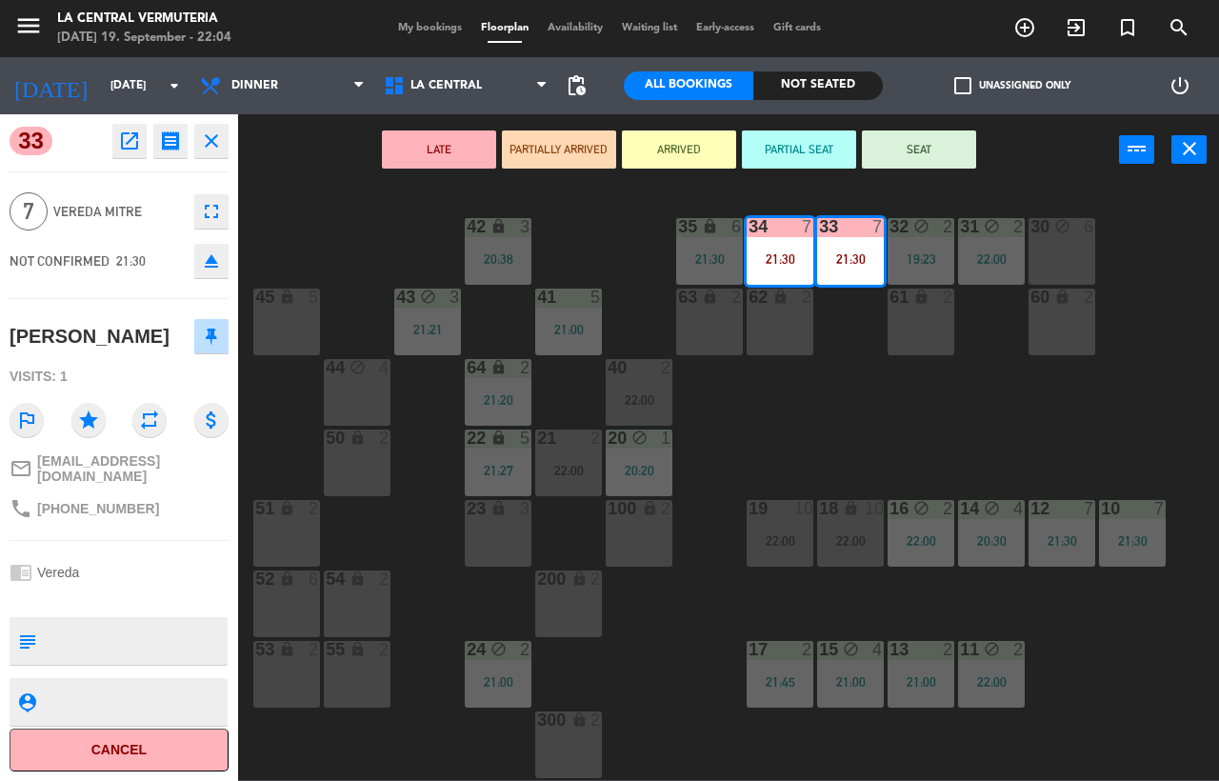
click at [106, 741] on button "Cancel" at bounding box center [119, 750] width 219 height 43
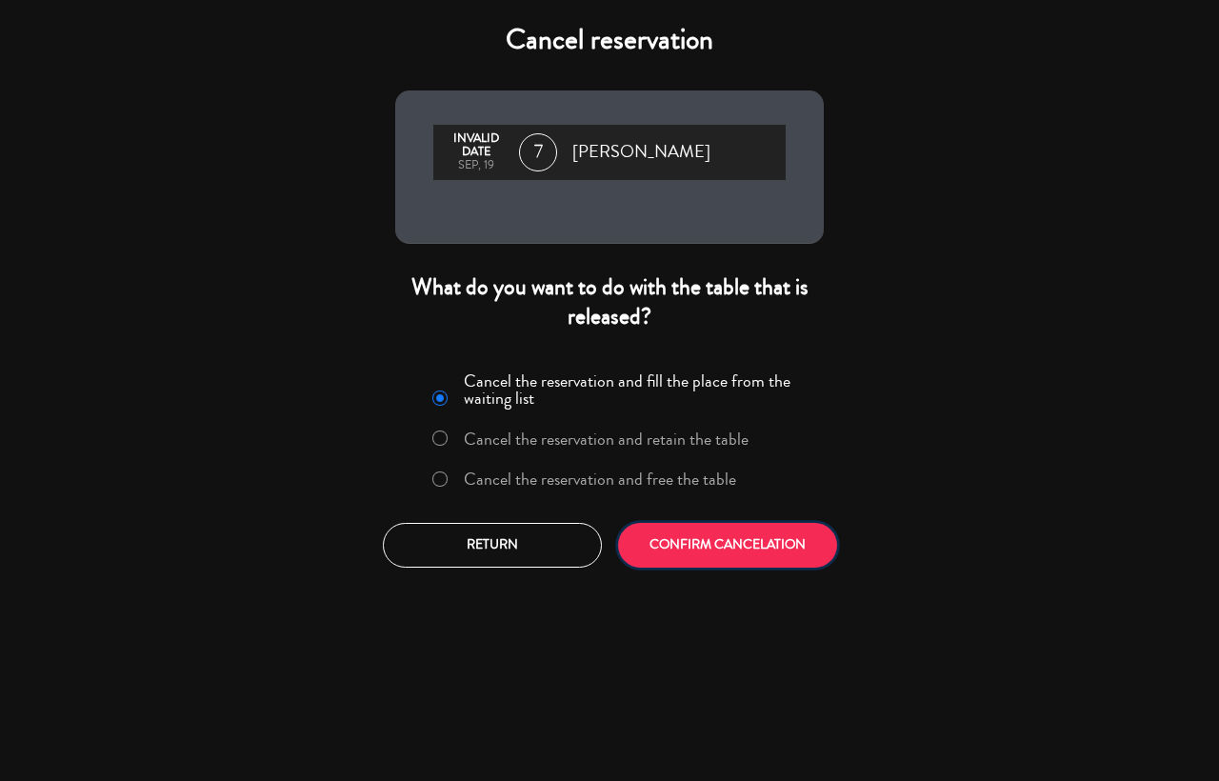
click at [766, 549] on button "CONFIRM CANCELATION" at bounding box center [727, 545] width 219 height 45
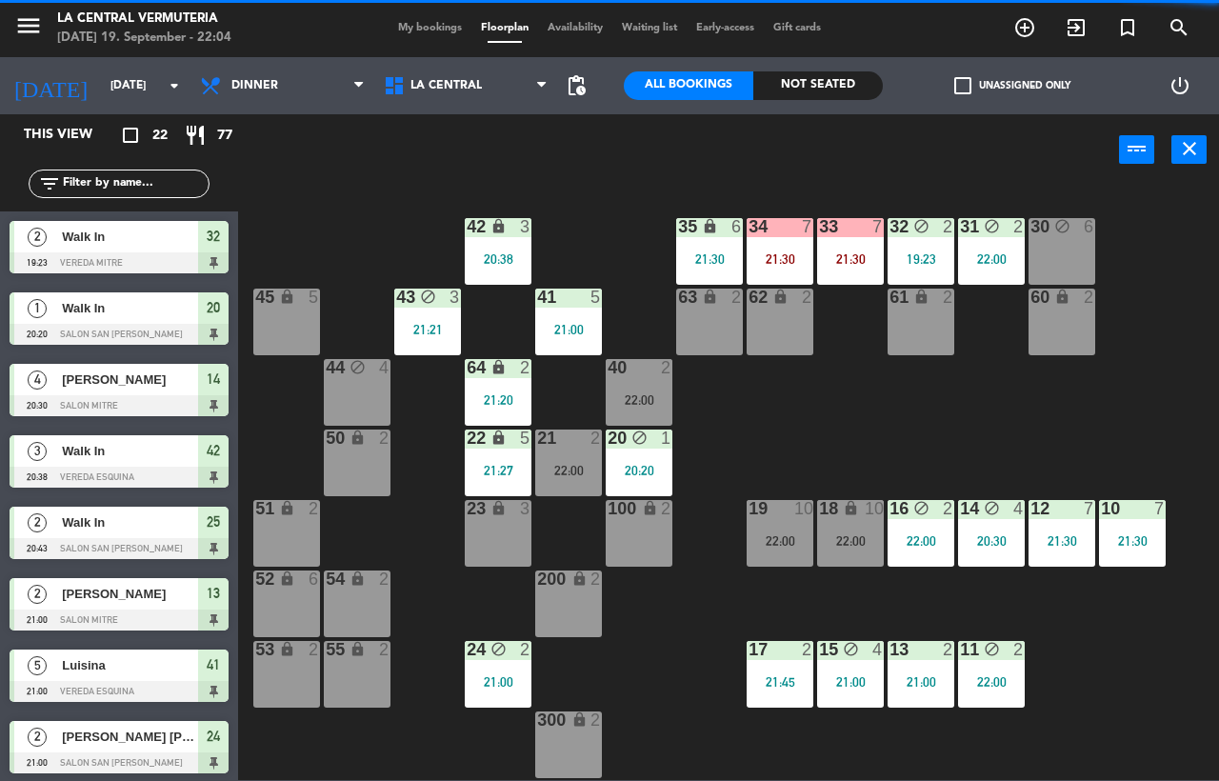
click at [746, 420] on div "menu La Central Vermuteria [DATE] 19. September - 22:04 My bookings Floorplan A…" at bounding box center [609, 390] width 1219 height 781
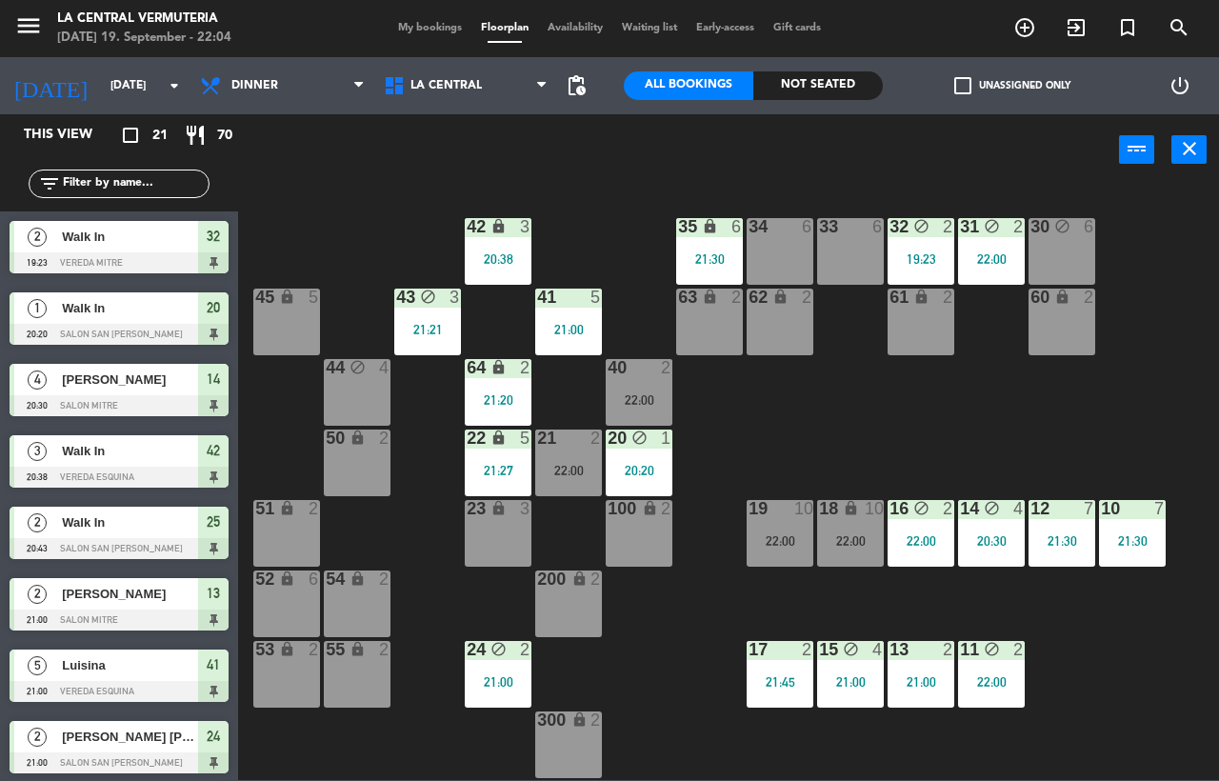
click at [766, 237] on div "34 6" at bounding box center [780, 227] width 67 height 19
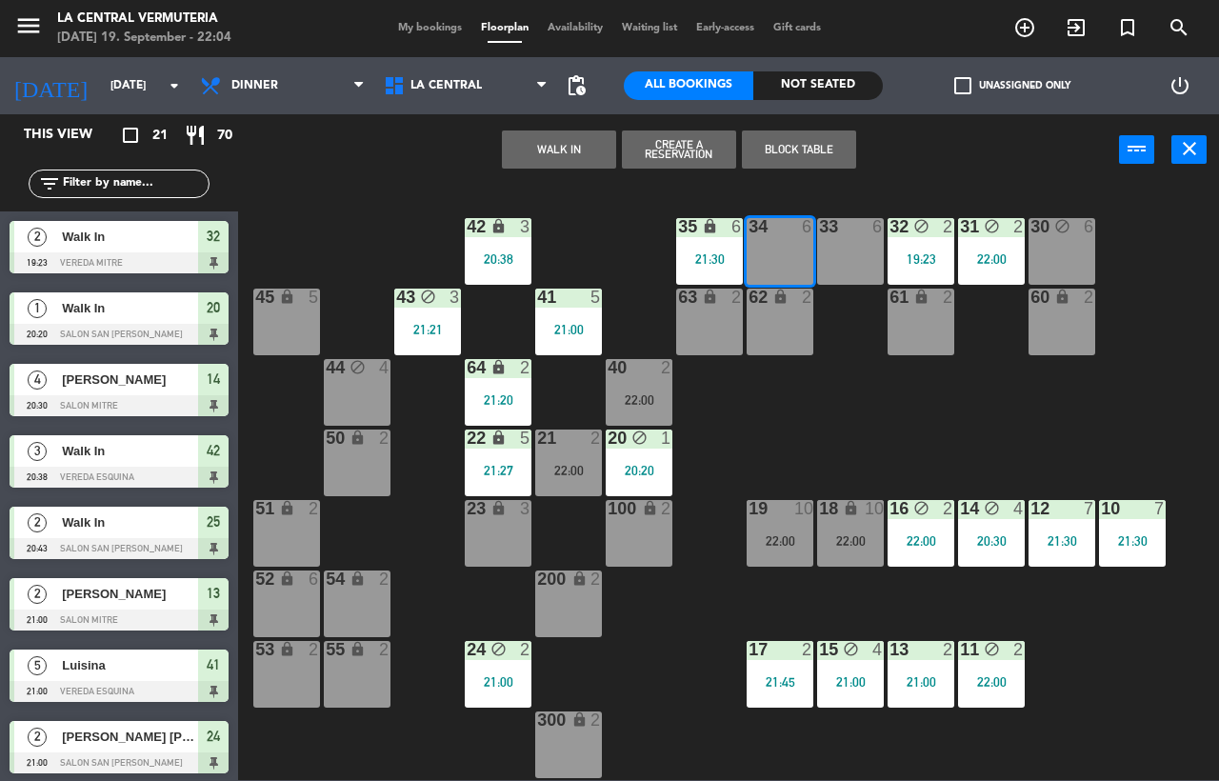
click at [591, 146] on button "WALK IN" at bounding box center [559, 149] width 114 height 38
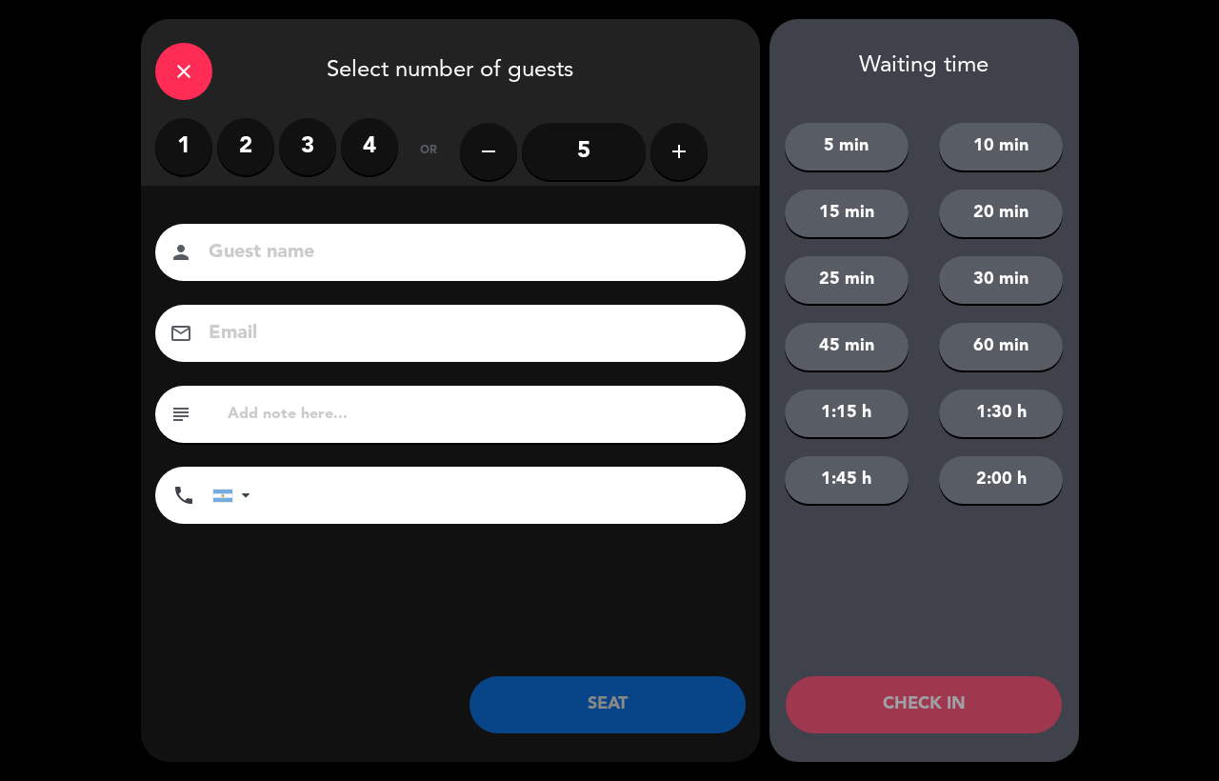
click at [591, 152] on input "5" at bounding box center [584, 151] width 124 height 57
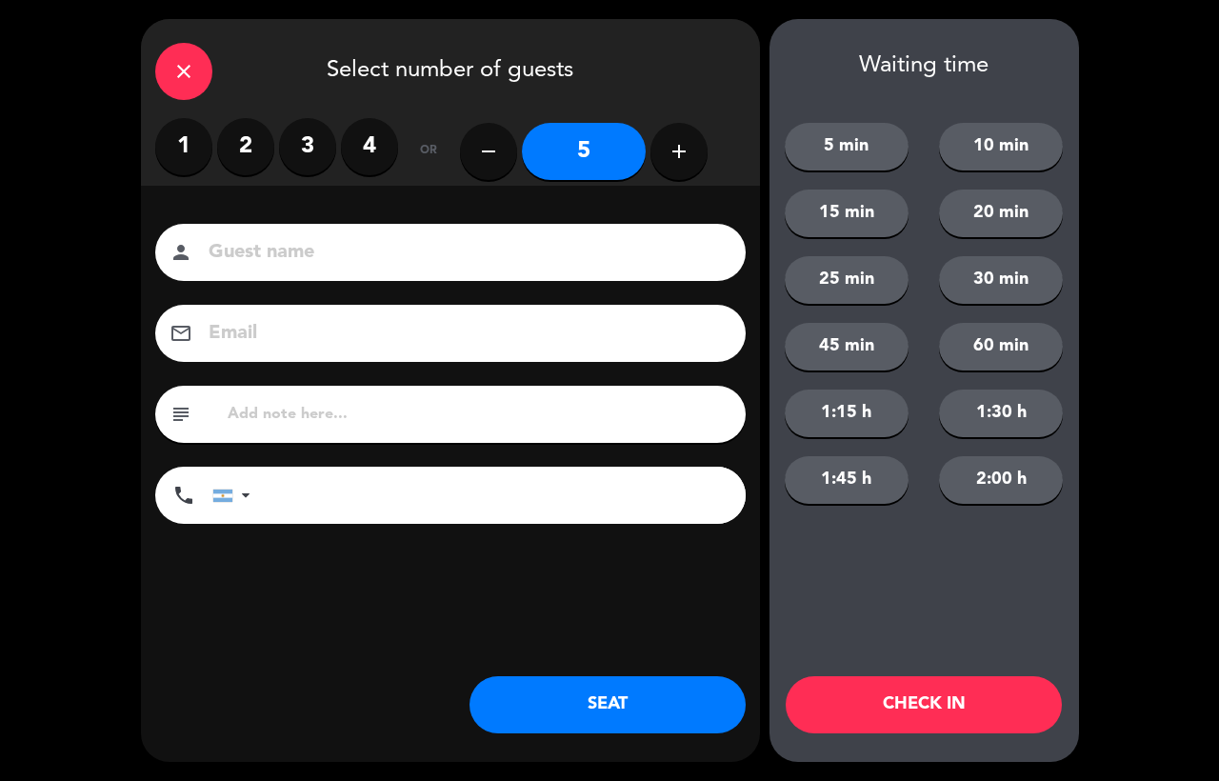
click at [655, 689] on button "SEAT" at bounding box center [608, 704] width 276 height 57
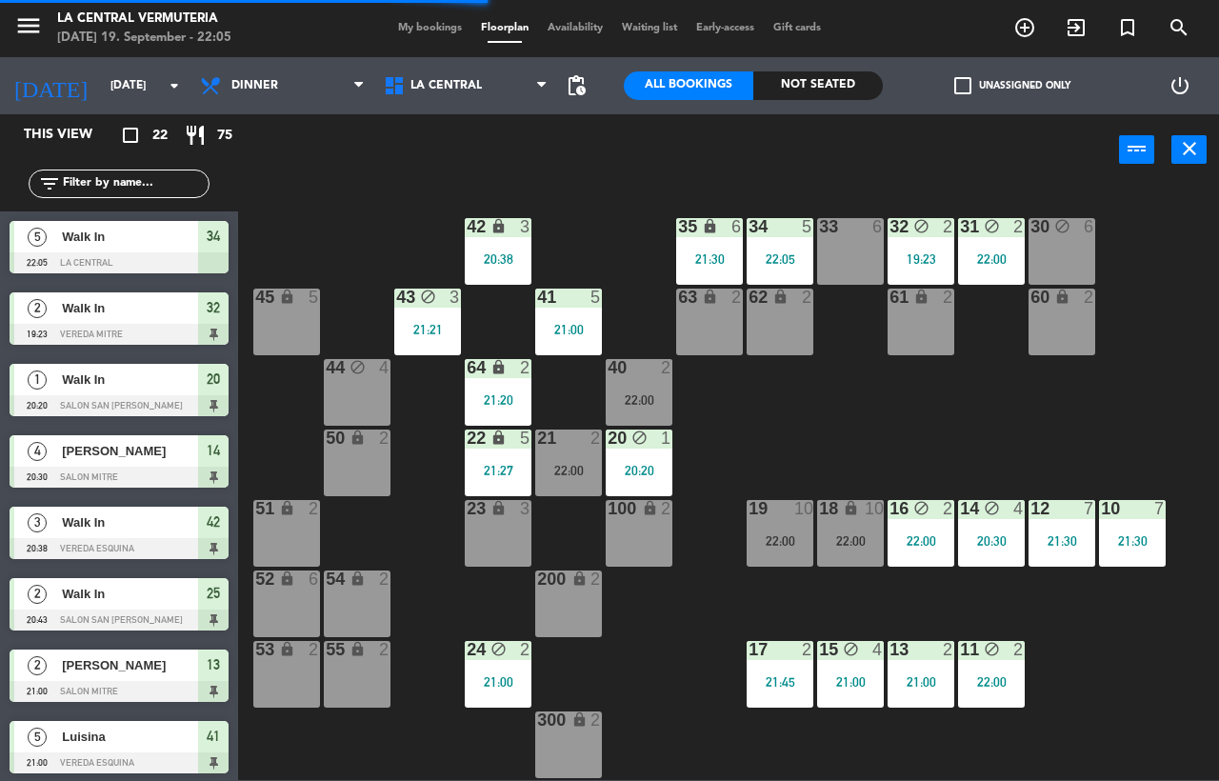
click at [653, 404] on div "22:00" at bounding box center [639, 399] width 67 height 13
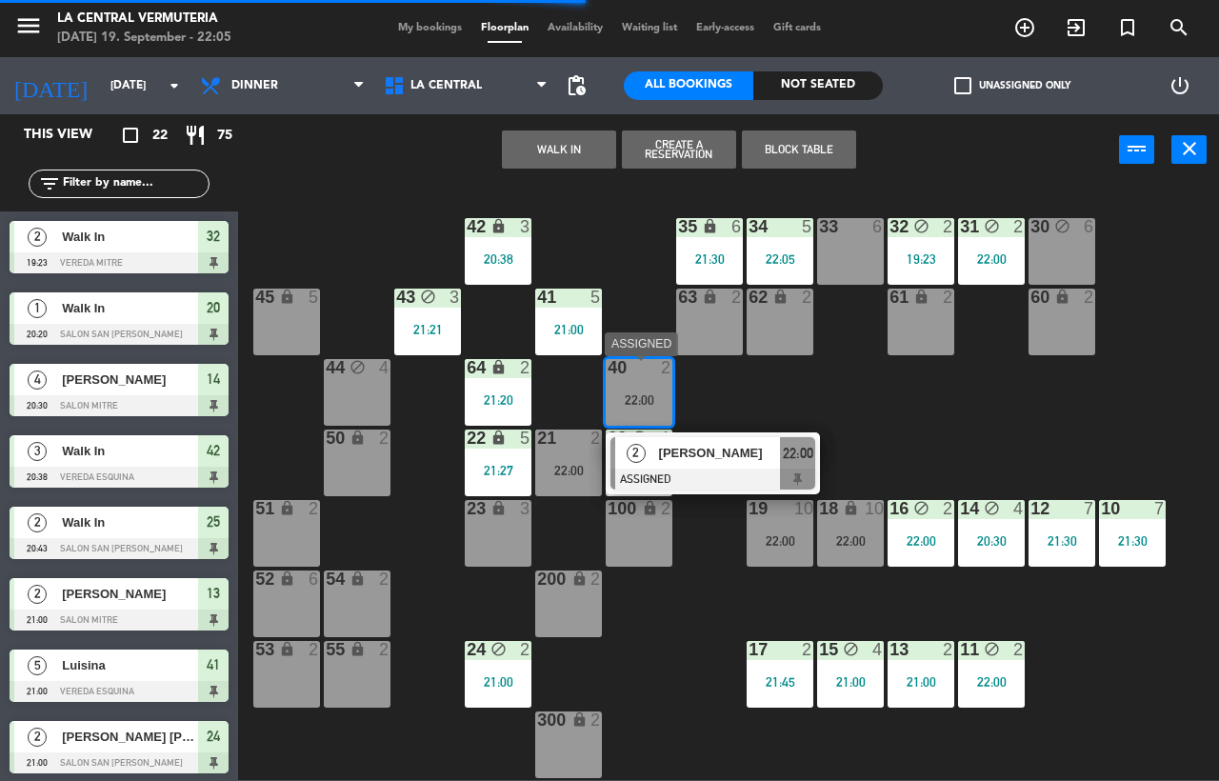
click at [653, 404] on div "22:00" at bounding box center [639, 399] width 67 height 13
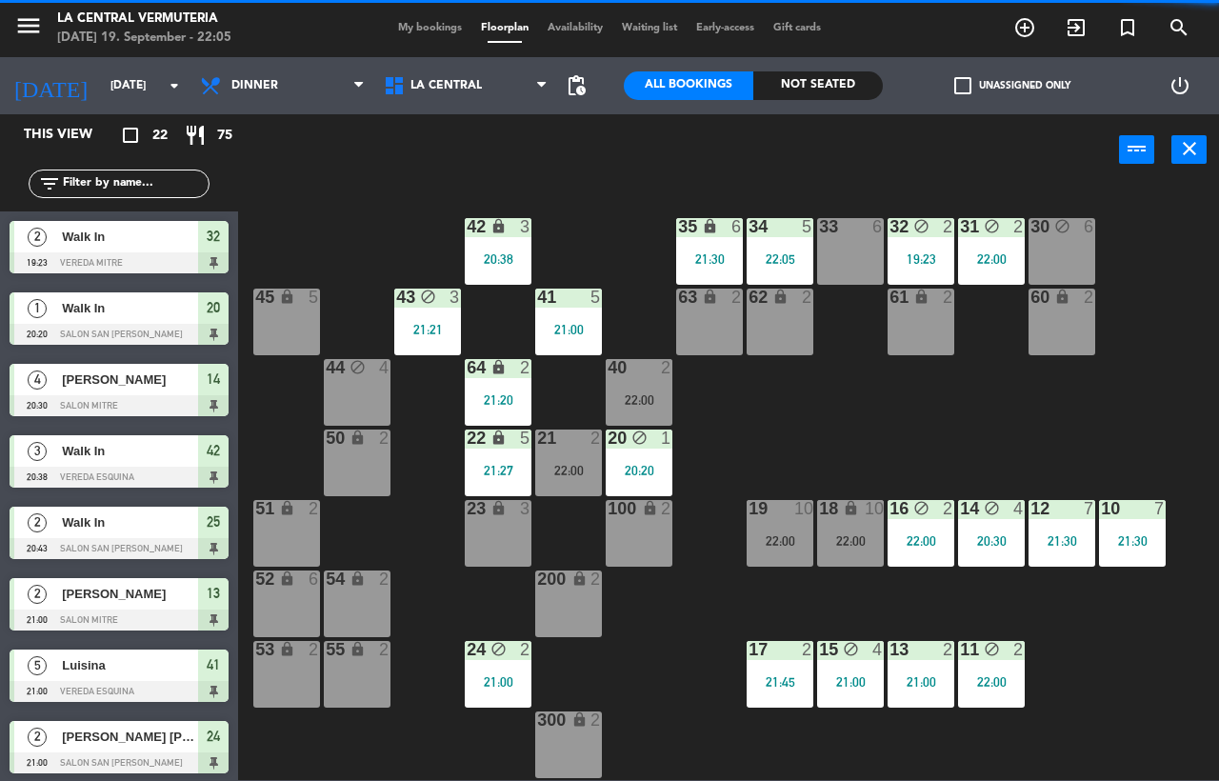
click at [852, 398] on div "42 lock 3 20:38 35 lock 6 21:30 34 5 22:05 33 6 32 block 2 19:23 31 block 2 22:…" at bounding box center [735, 482] width 969 height 595
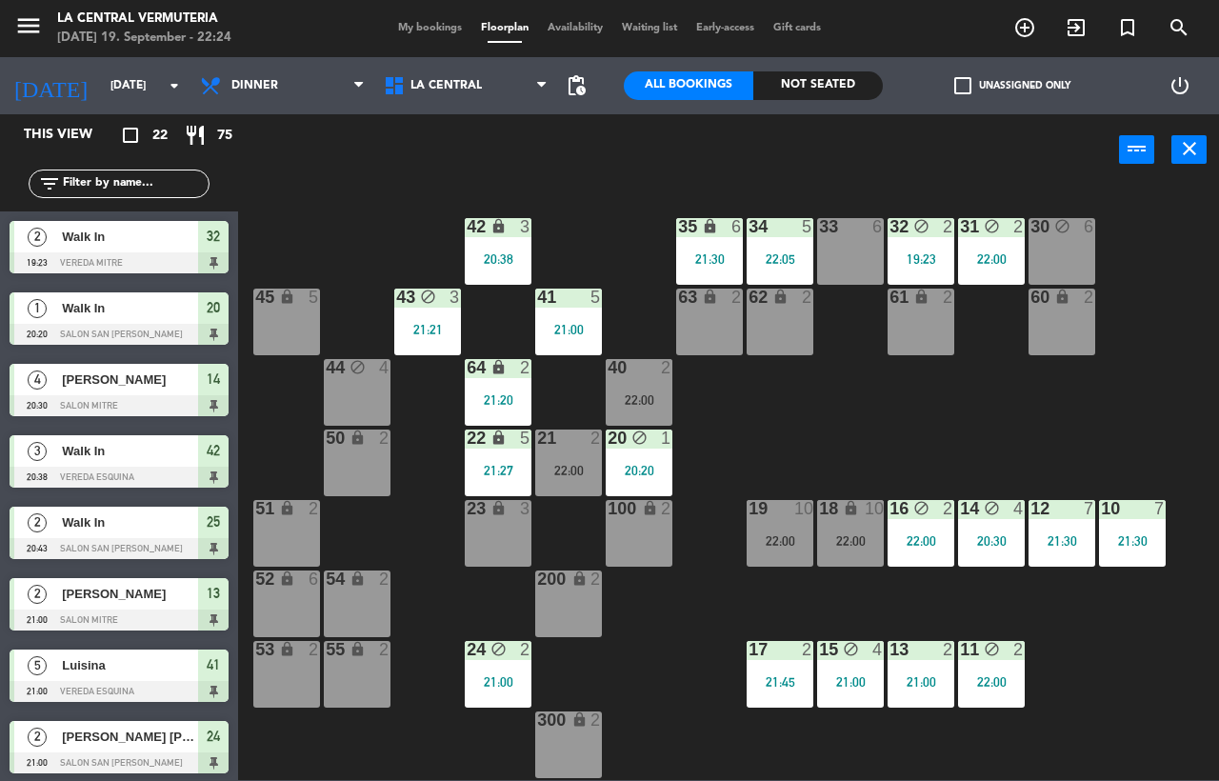
click at [724, 606] on div "42 lock 3 20:38 35 lock 6 21:30 34 5 22:05 33 6 32 block 2 19:23 31 block 2 22:…" at bounding box center [735, 482] width 969 height 595
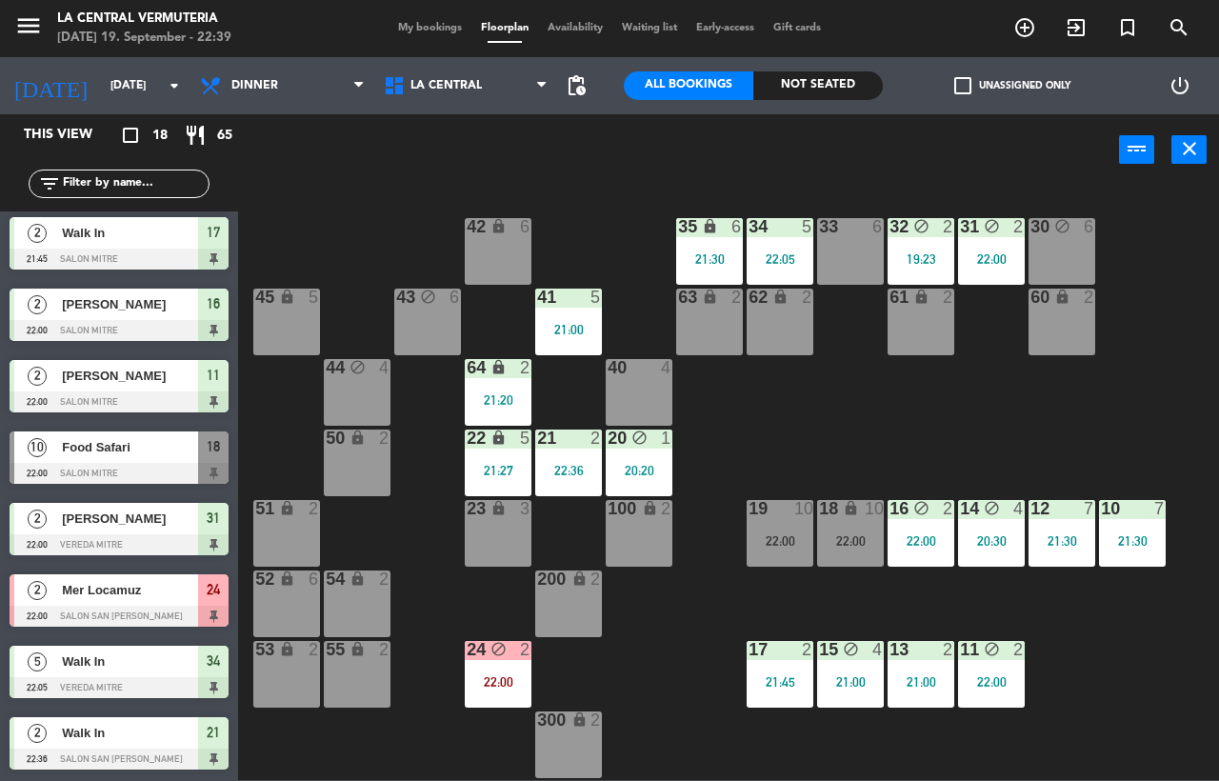
scroll to position [718, 0]
click at [119, 80] on input "[DATE]" at bounding box center [176, 86] width 151 height 32
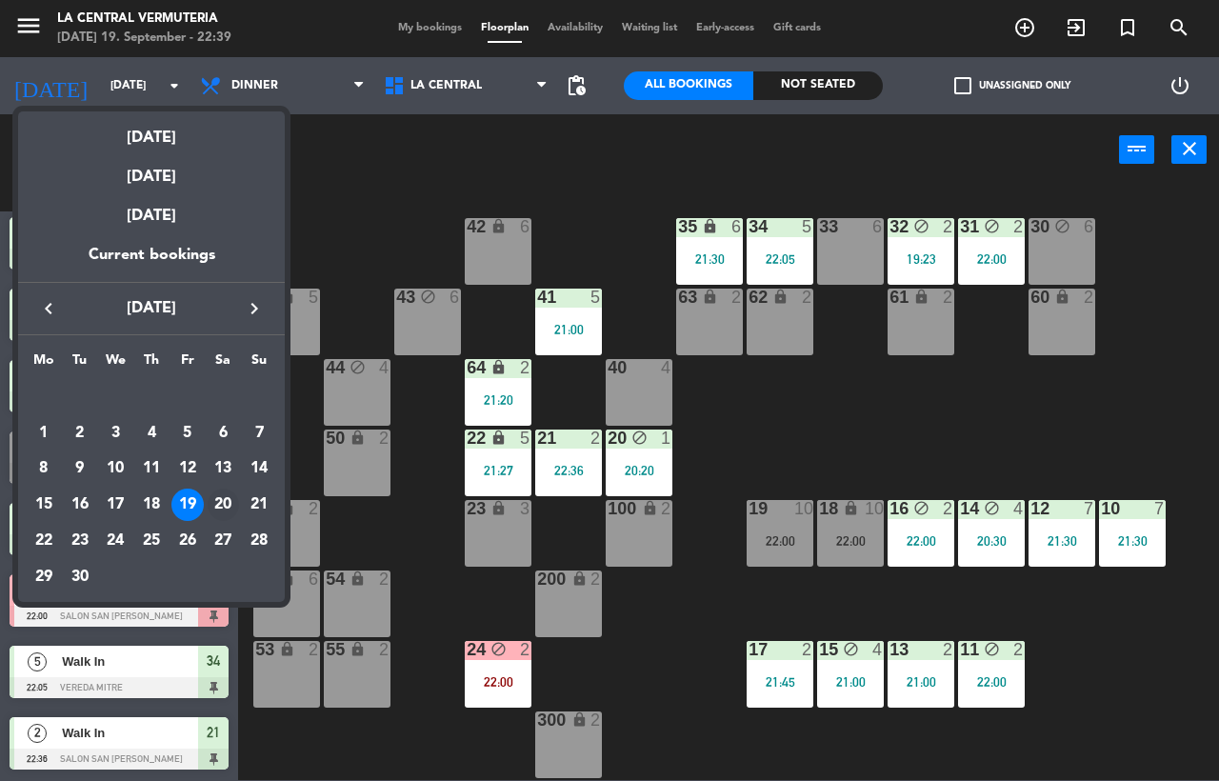
click at [214, 505] on div "20" at bounding box center [224, 505] width 32 height 32
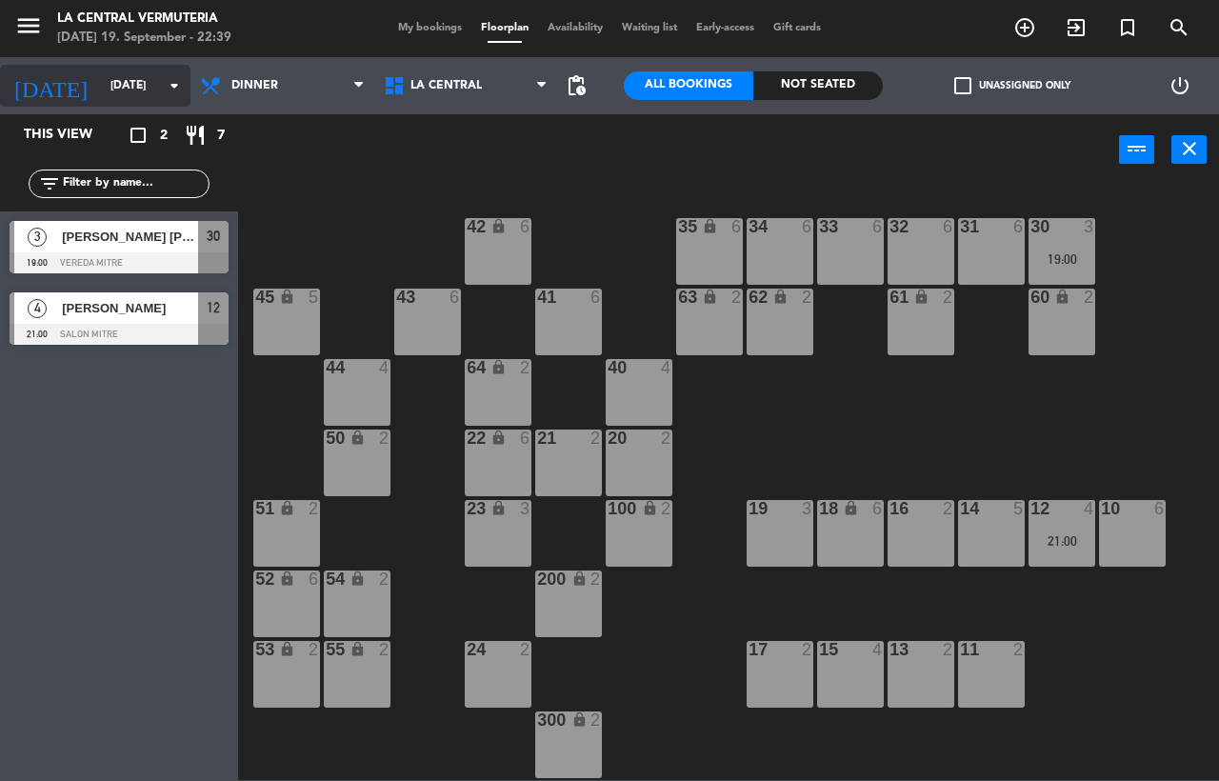
scroll to position [0, 0]
click at [123, 91] on input "[DATE]" at bounding box center [176, 86] width 151 height 32
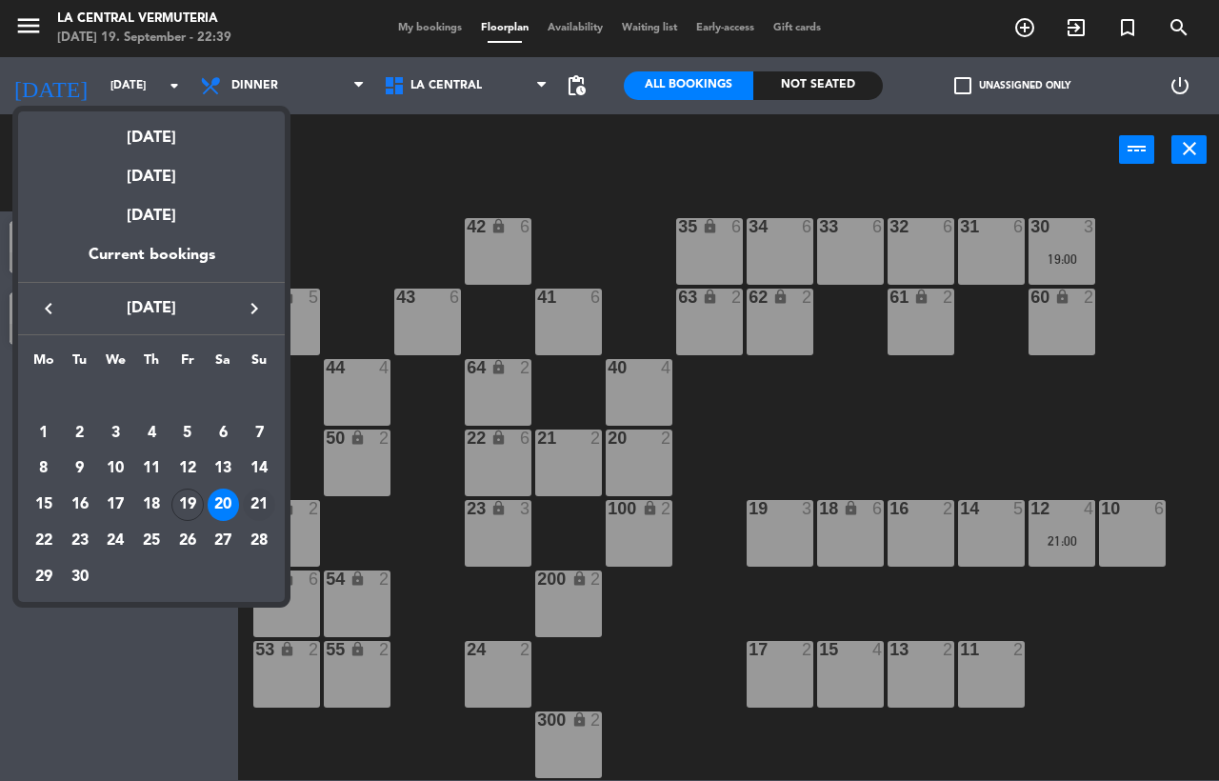
click at [249, 506] on div "21" at bounding box center [259, 505] width 32 height 32
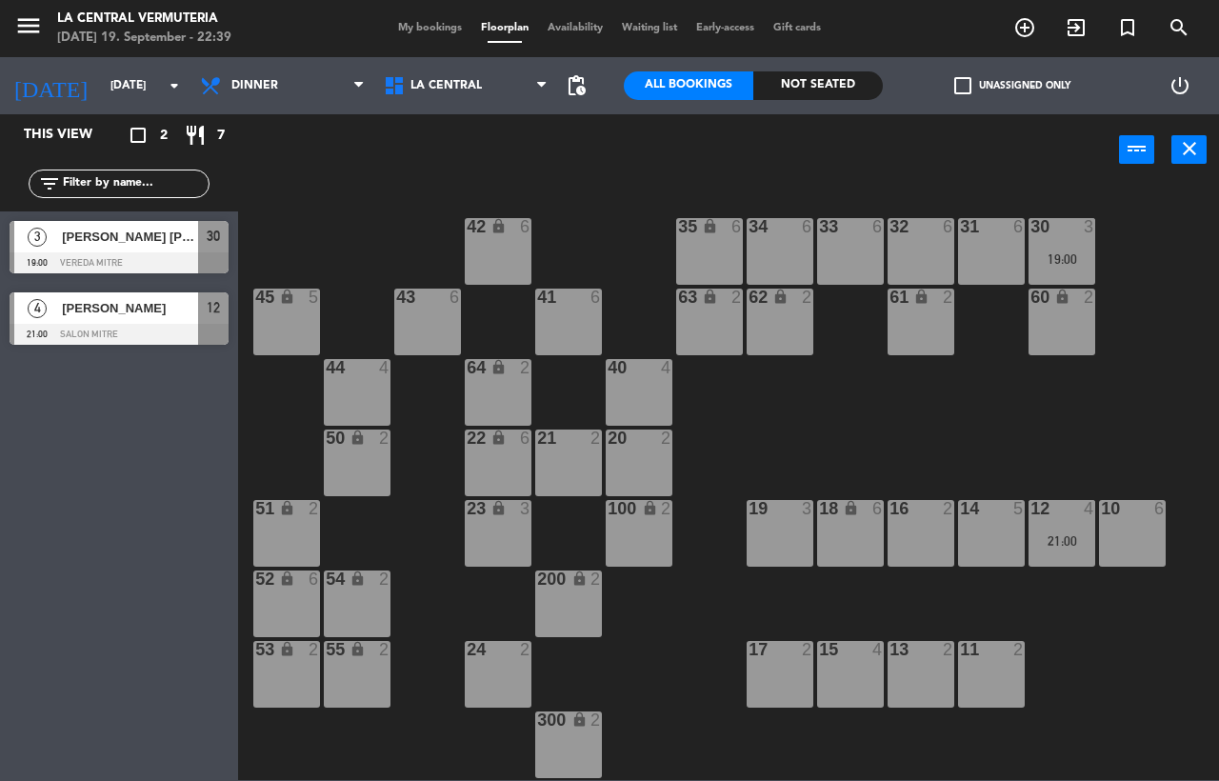
type input "[DATE]"
click at [147, 246] on span "[PERSON_NAME]" at bounding box center [130, 237] width 136 height 20
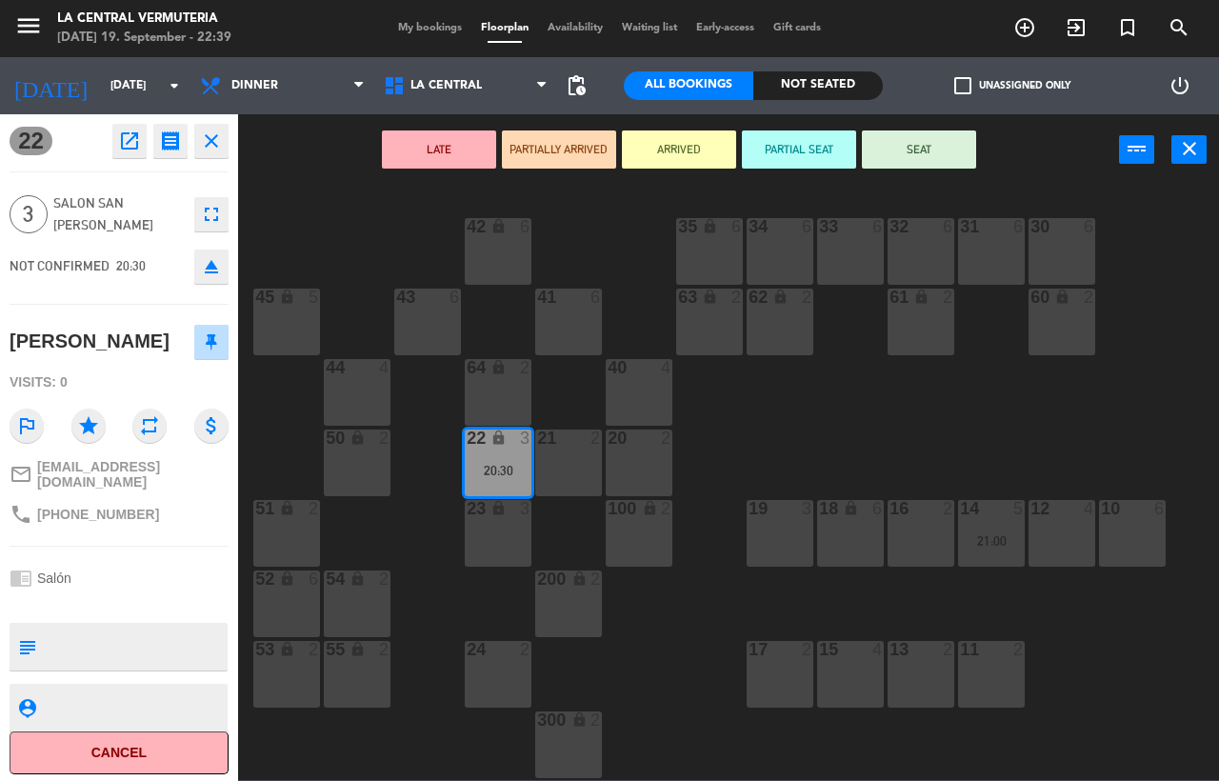
click at [198, 153] on button "close" at bounding box center [211, 141] width 34 height 34
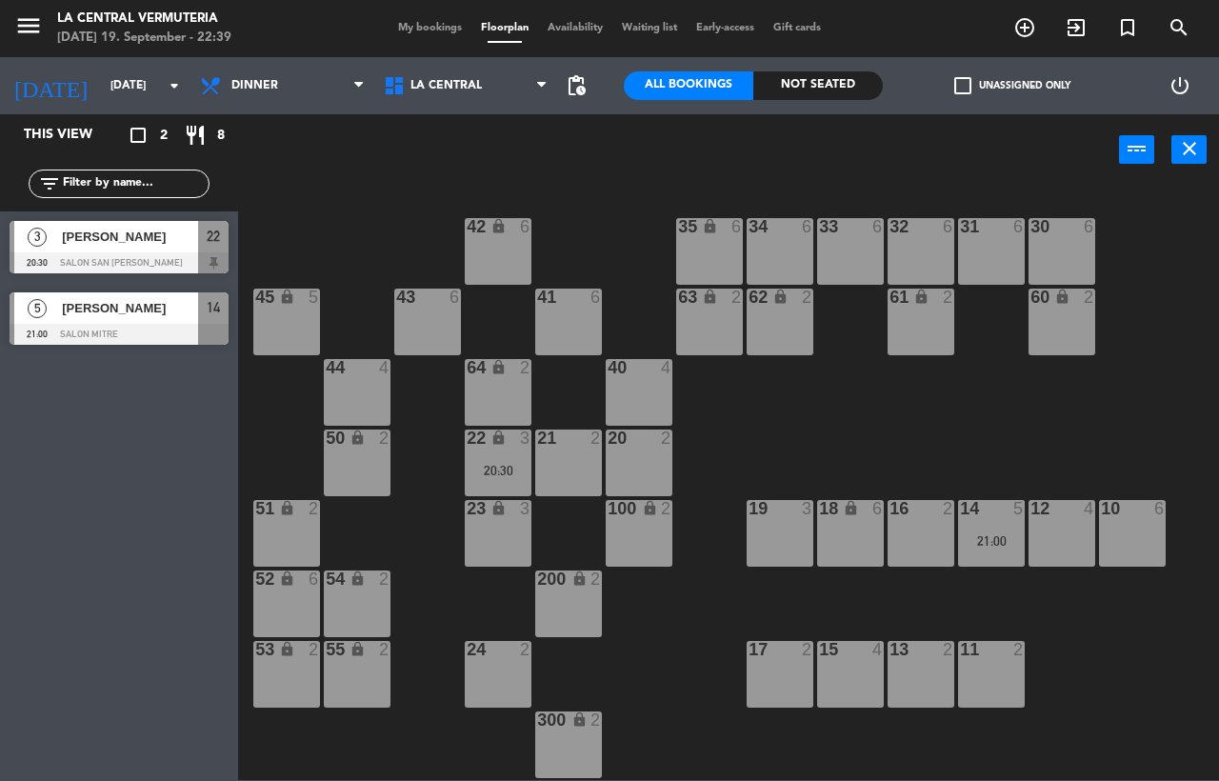
click at [1032, 555] on div "12 4" at bounding box center [1062, 533] width 67 height 67
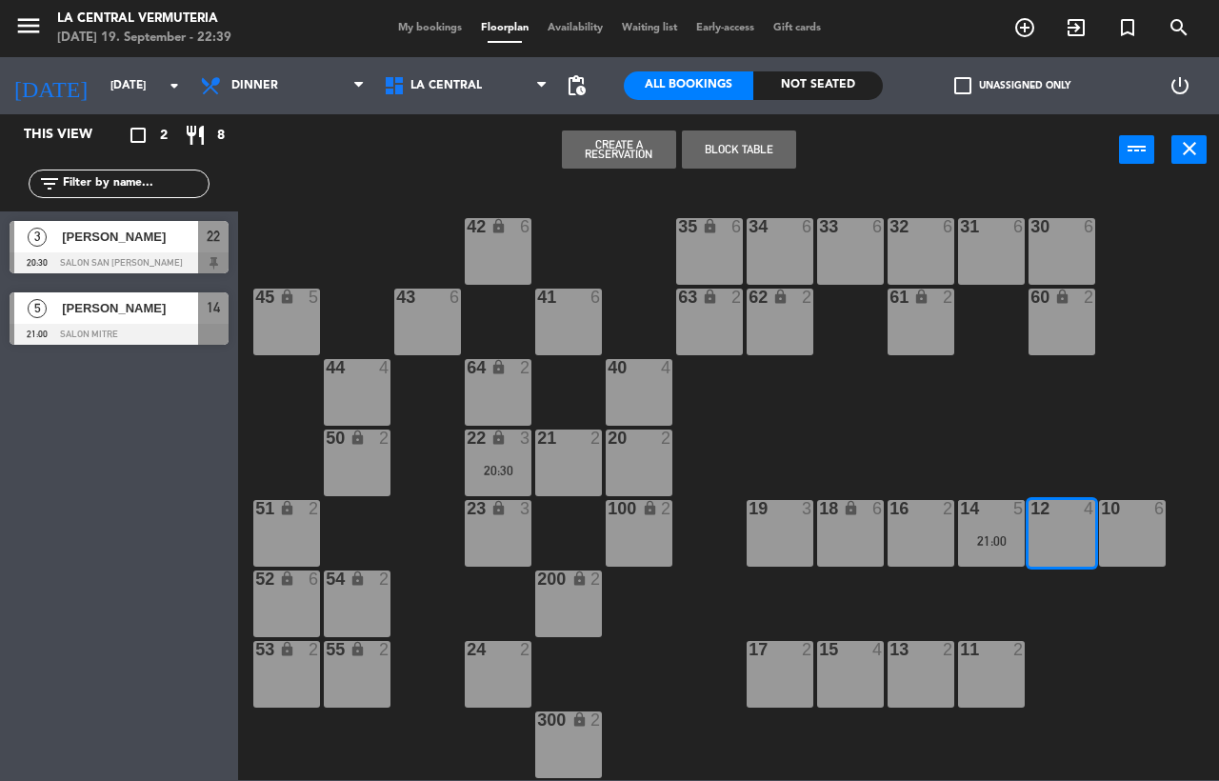
click at [634, 147] on button "Create a Reservation" at bounding box center [619, 149] width 114 height 38
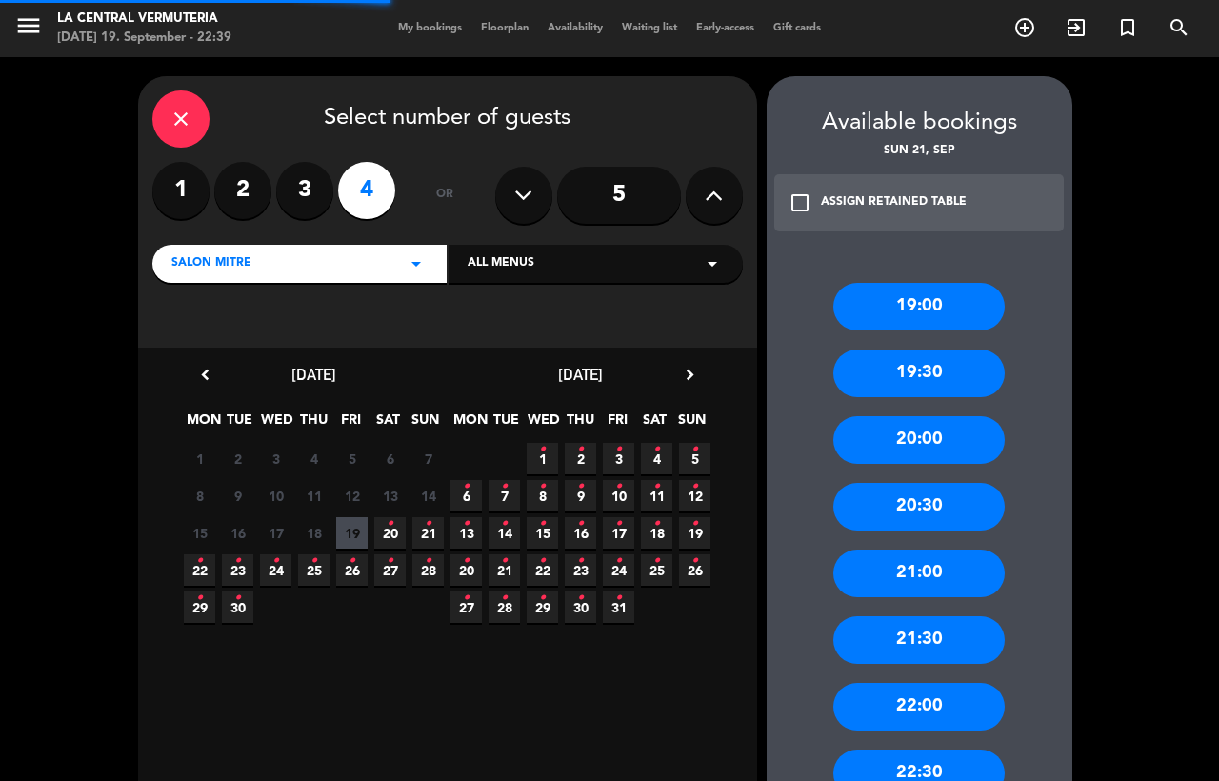
click at [170, 125] on icon "close" at bounding box center [181, 119] width 23 height 23
click at [100, 336] on div "close Select number of guests 1 2 3 4 or 5 Salon Mitre arrow_drop_down All menu…" at bounding box center [609, 553] width 1219 height 993
click at [194, 109] on div "close" at bounding box center [180, 118] width 57 height 57
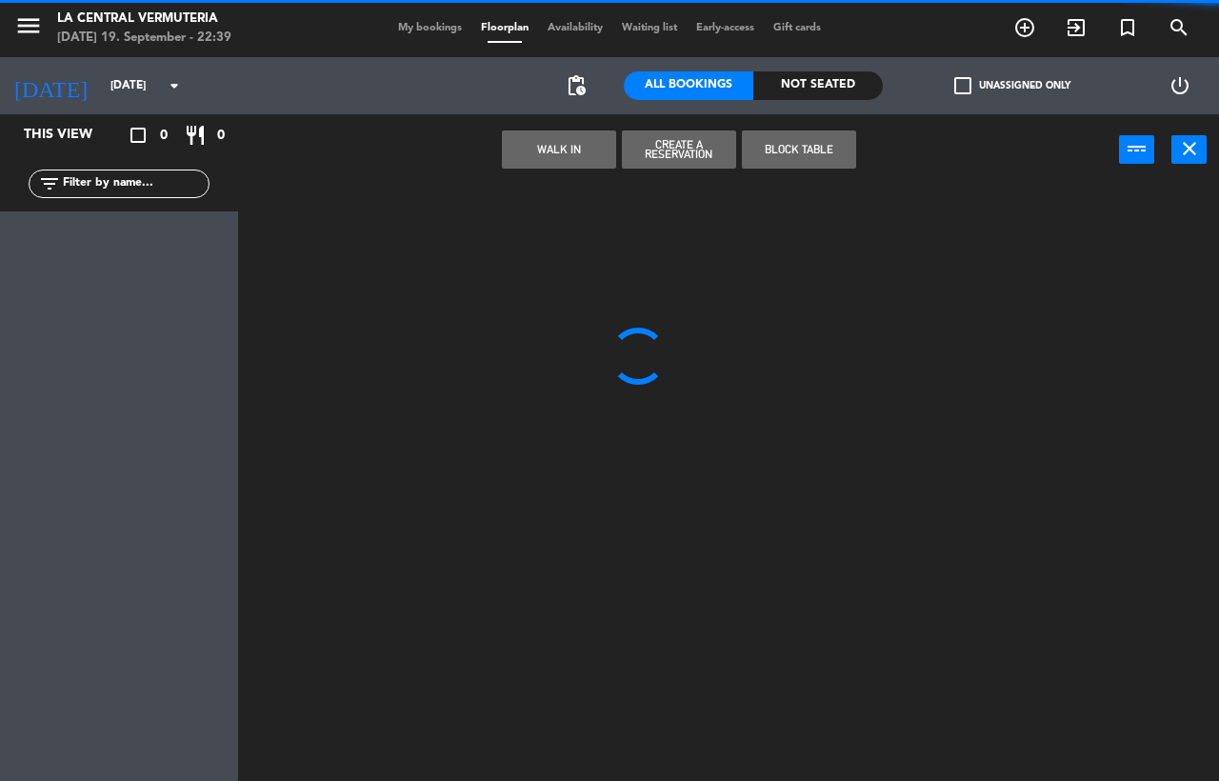
select select "dinner"
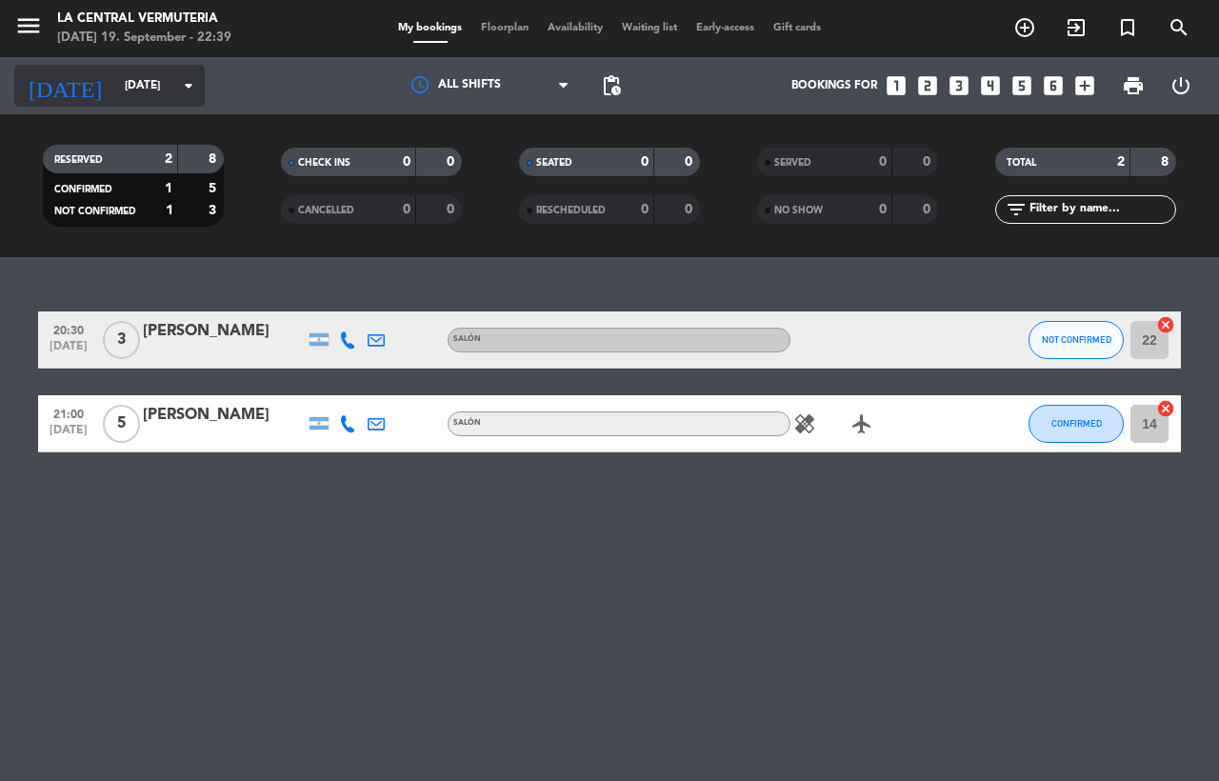
click at [176, 77] on input "[DATE]" at bounding box center [190, 86] width 151 height 32
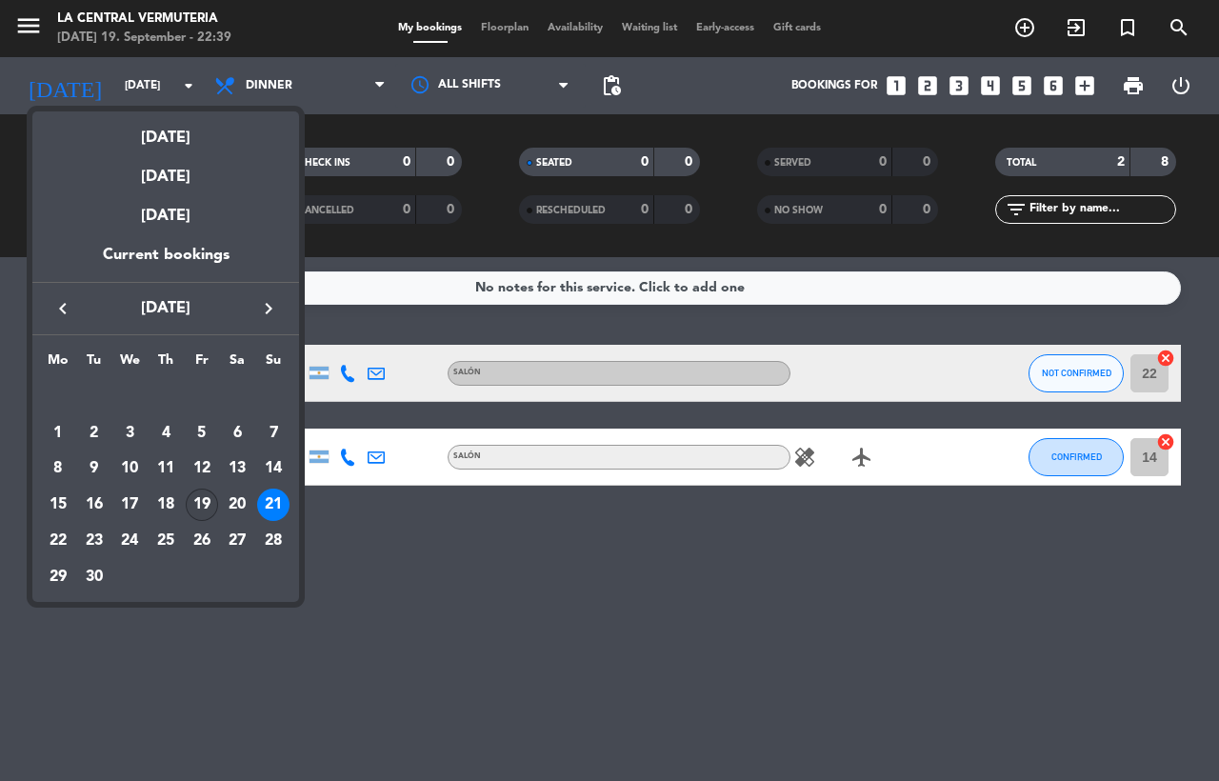
click at [205, 498] on div "19" at bounding box center [202, 505] width 32 height 32
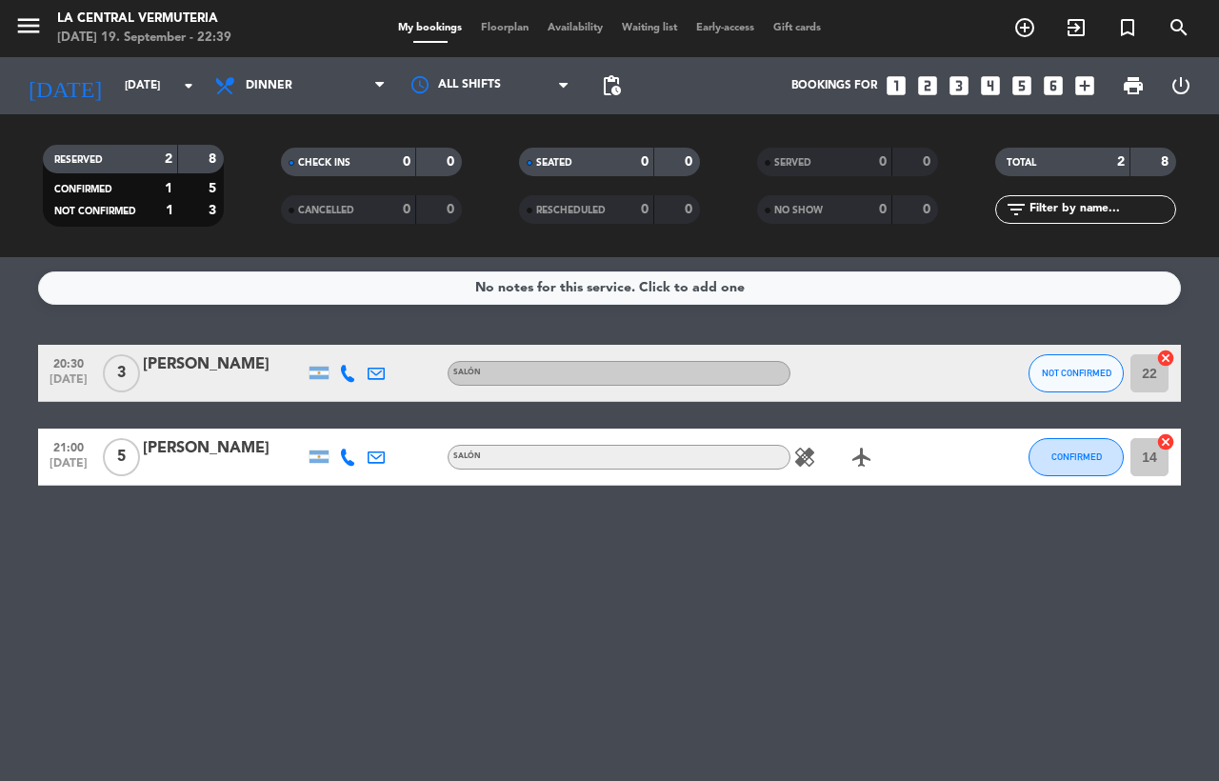
type input "[DATE]"
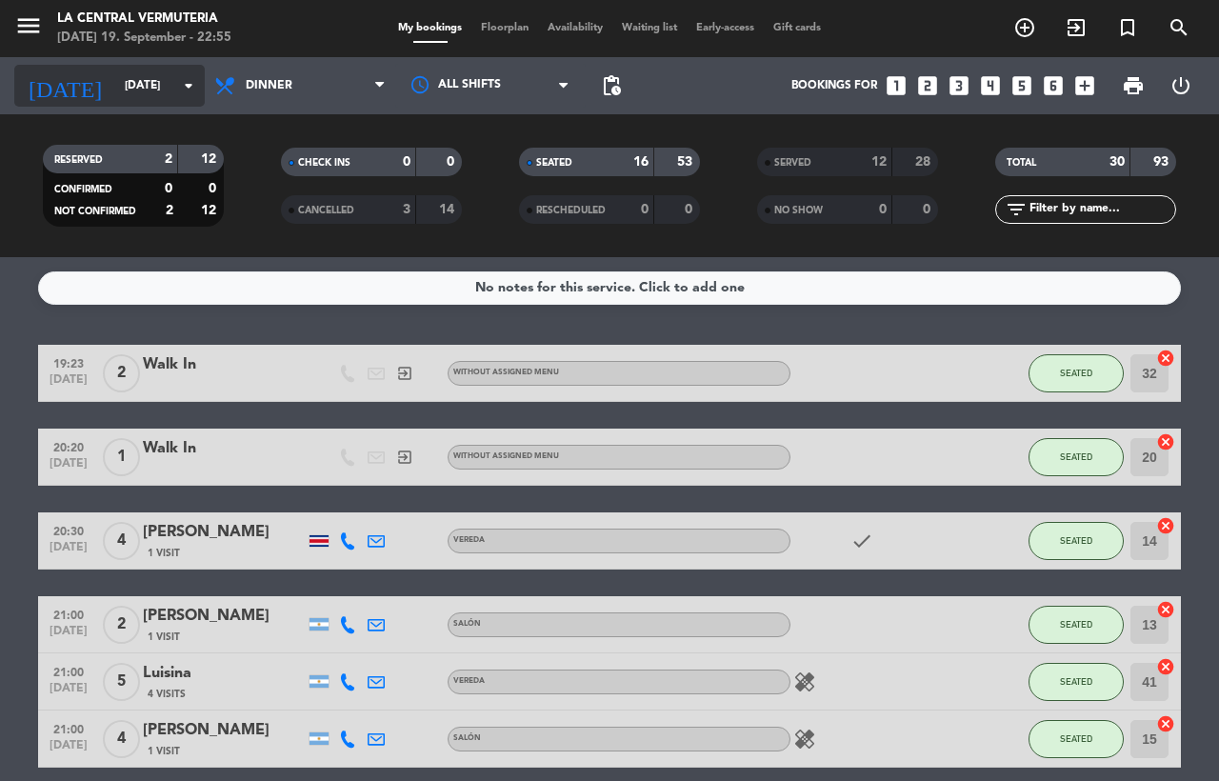
click at [133, 90] on input "[DATE]" at bounding box center [190, 86] width 151 height 32
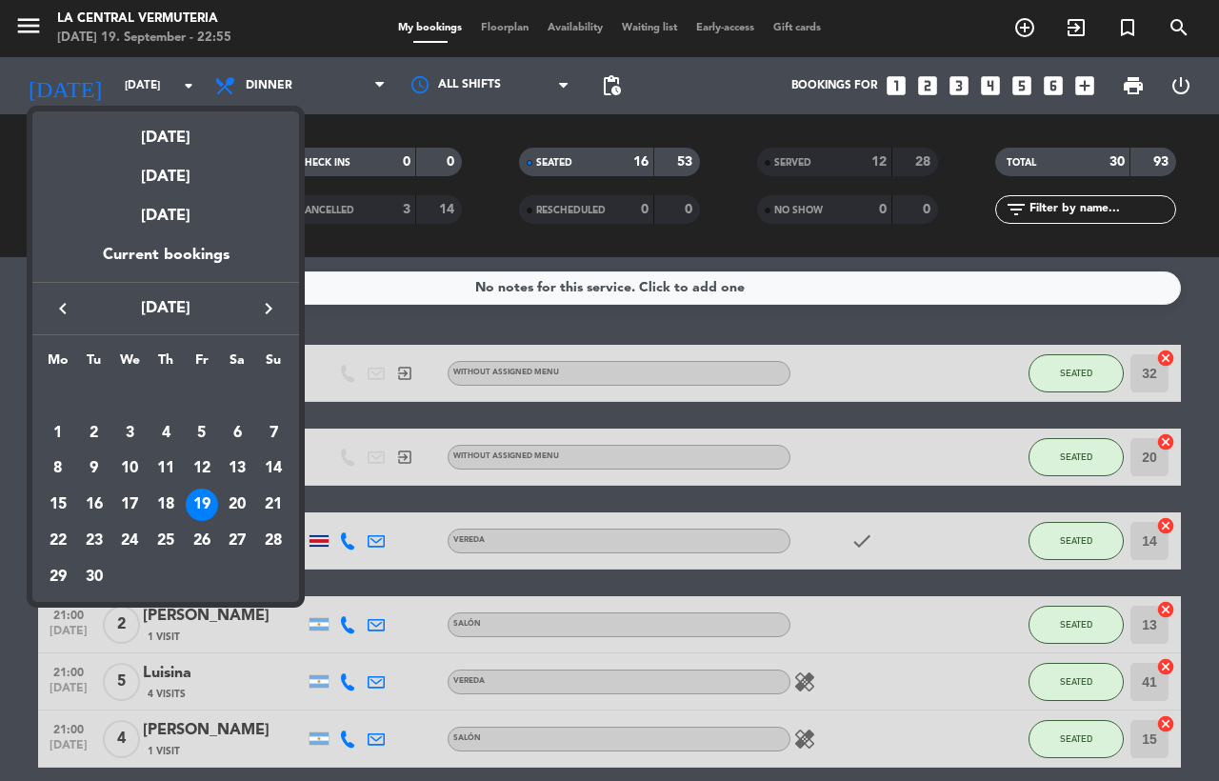
click at [514, 32] on div at bounding box center [609, 390] width 1219 height 781
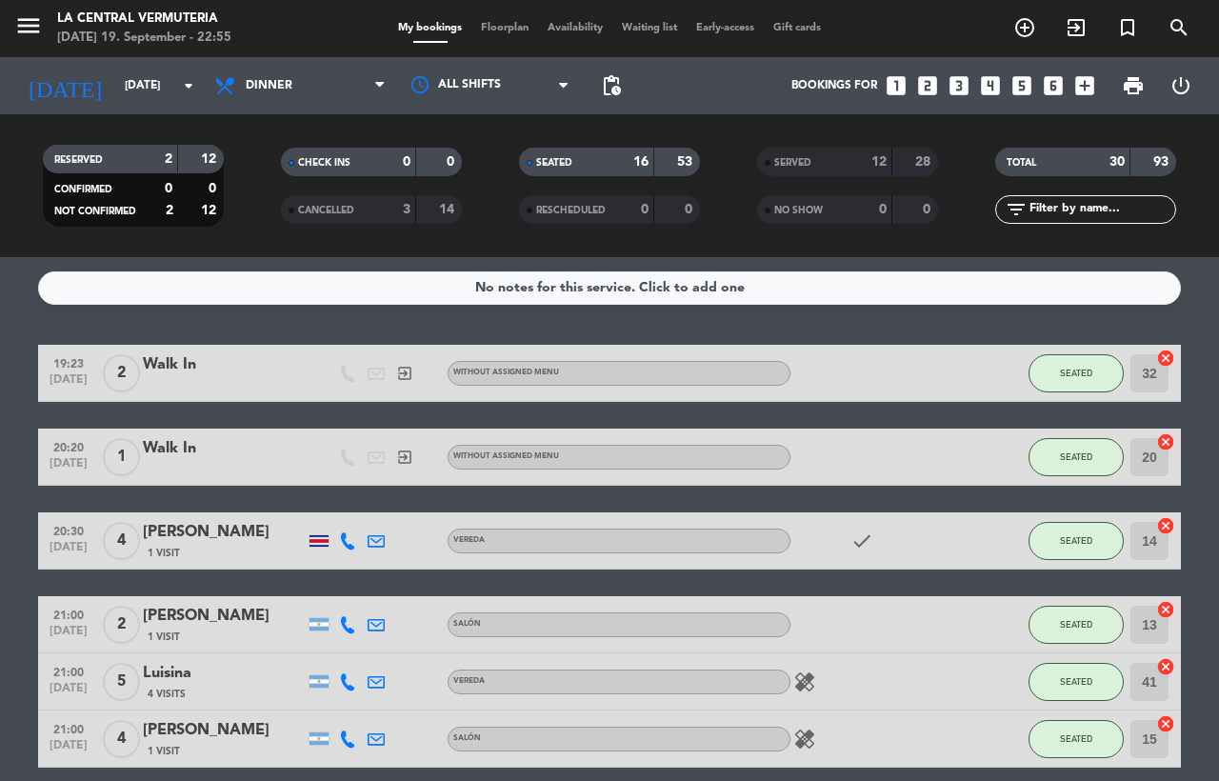
click at [514, 32] on span "Floorplan" at bounding box center [504, 28] width 67 height 10
